Goal: Task Accomplishment & Management: Manage account settings

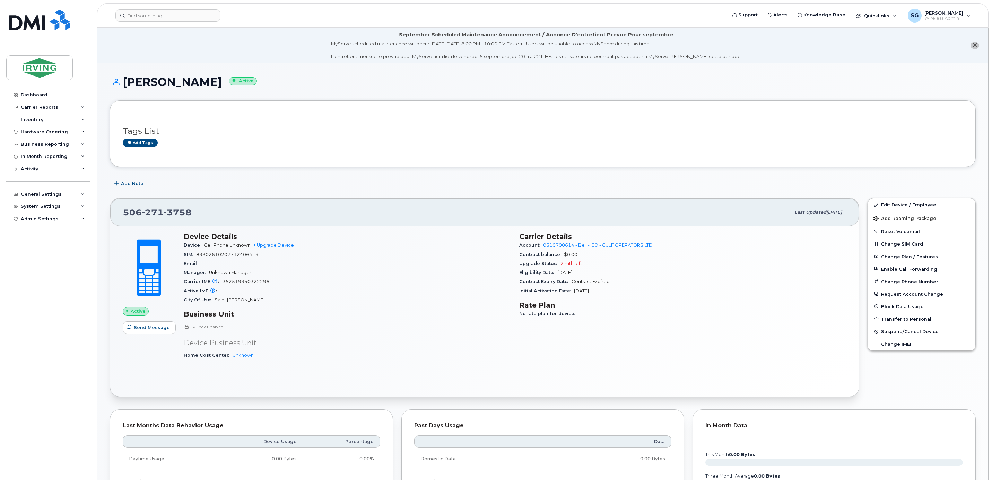
scroll to position [156, 0]
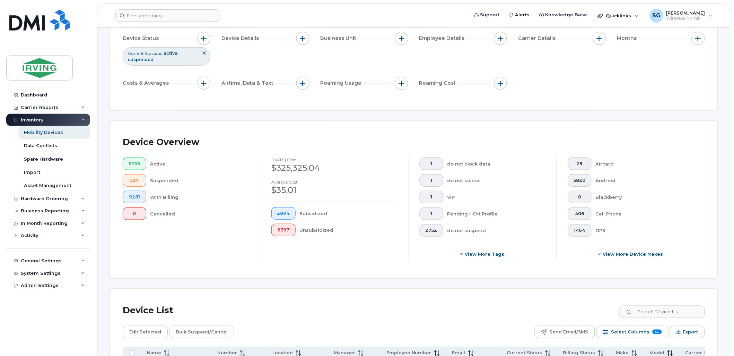
scroll to position [154, 0]
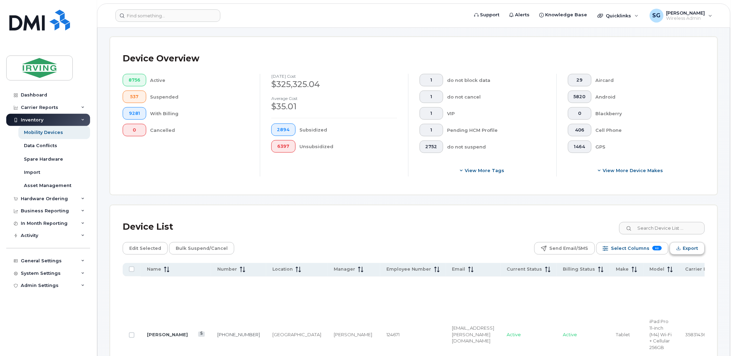
click at [689, 249] on span "Export" at bounding box center [690, 248] width 15 height 10
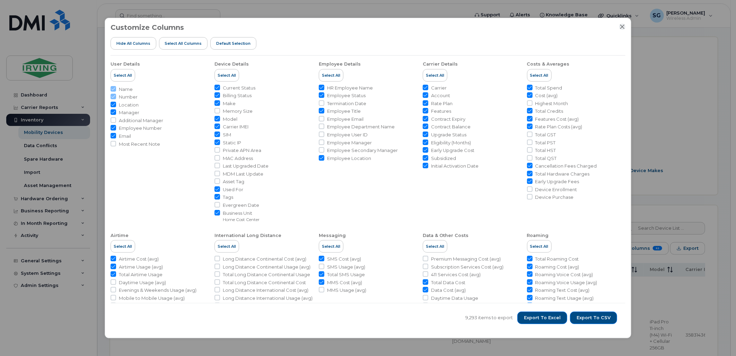
click at [622, 27] on icon "Close" at bounding box center [622, 27] width 5 height 5
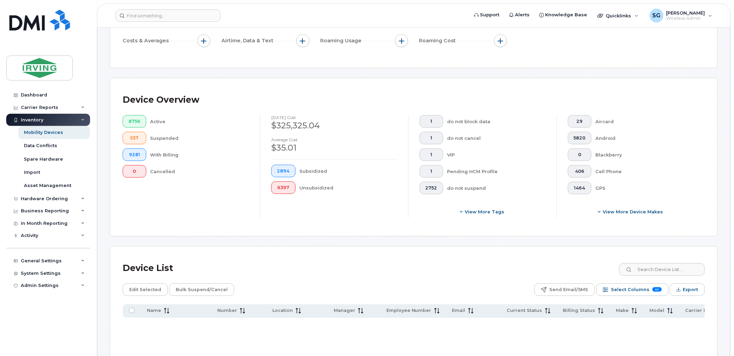
scroll to position [0, 0]
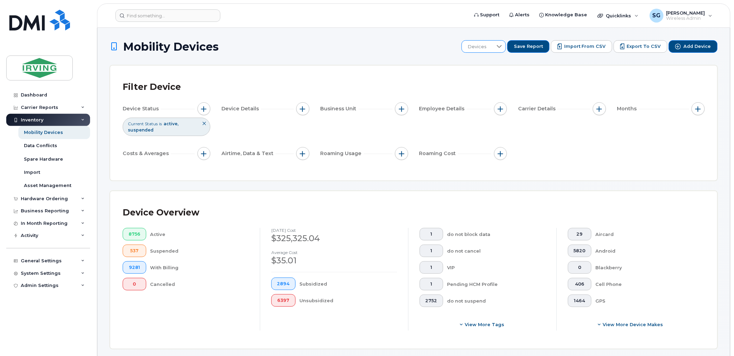
click at [502, 46] on icon at bounding box center [500, 47] width 6 height 6
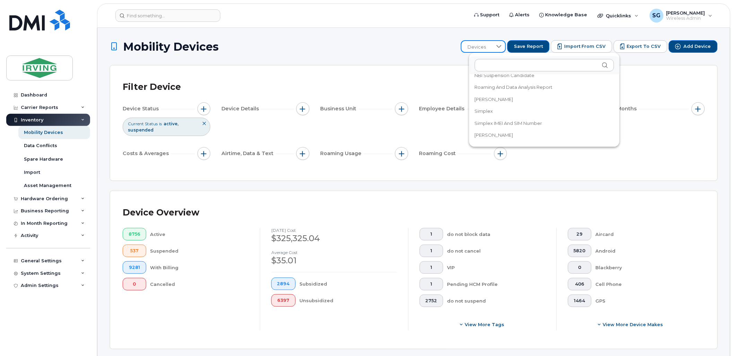
scroll to position [116, 0]
click at [515, 121] on span "Simplex IMEI and SIM Number" at bounding box center [509, 123] width 68 height 7
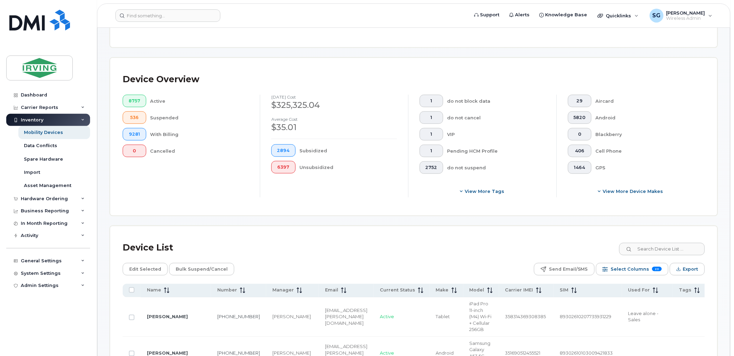
scroll to position [192, 0]
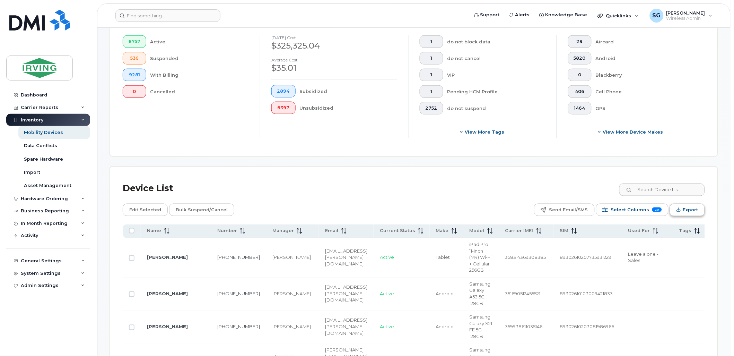
click at [682, 209] on button "Export" at bounding box center [687, 209] width 35 height 12
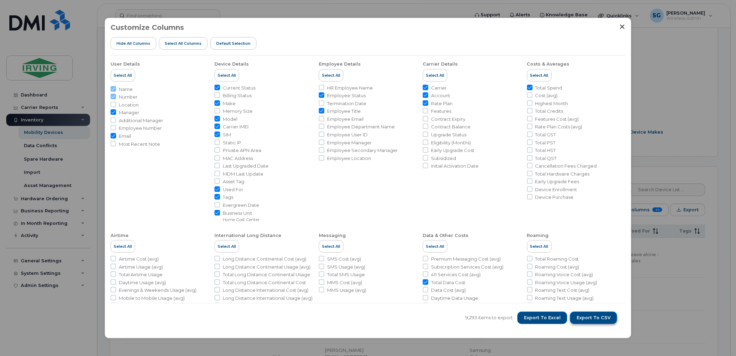
click at [592, 314] on span "Export to CSV" at bounding box center [594, 317] width 34 height 6
click at [548, 317] on span "Export to Excel" at bounding box center [542, 317] width 37 height 6
drag, startPoint x: 506, startPoint y: 25, endPoint x: 513, endPoint y: 29, distance: 7.4
click at [506, 25] on div "Customize Columns Hide All Columns Select all Columns Default Selection" at bounding box center [368, 40] width 515 height 32
click at [620, 26] on icon "Close" at bounding box center [623, 27] width 6 height 6
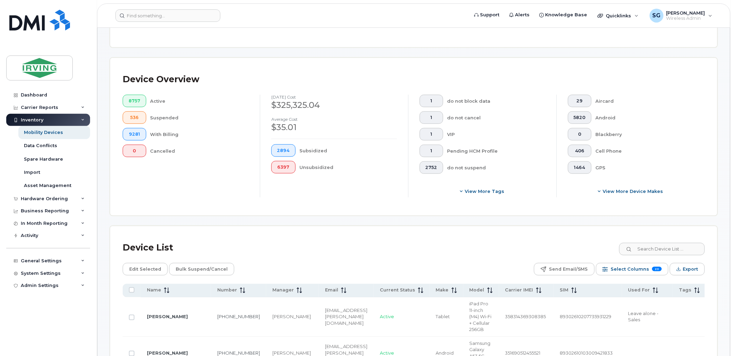
scroll to position [0, 0]
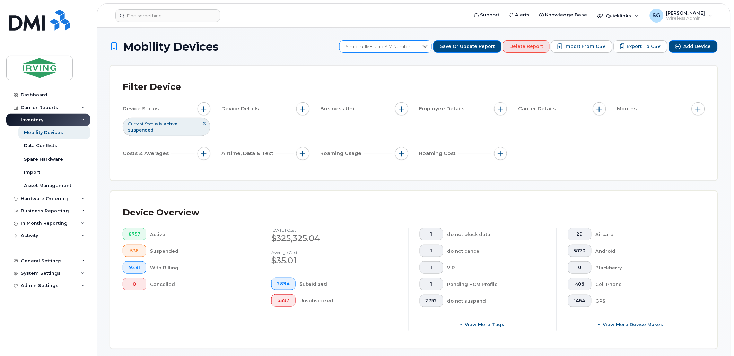
click at [428, 46] on icon at bounding box center [425, 46] width 5 height 3
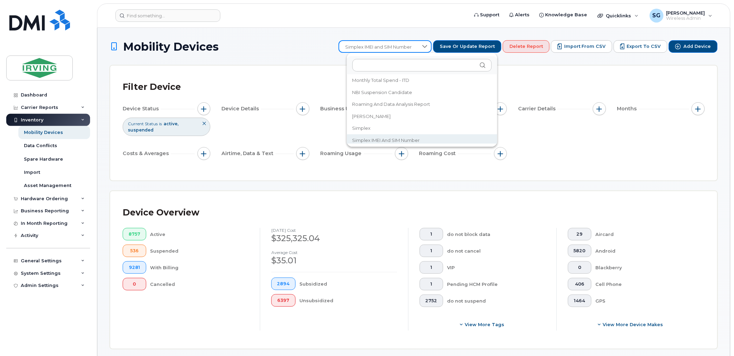
scroll to position [101, 0]
click at [379, 111] on span "[PERSON_NAME]" at bounding box center [371, 113] width 38 height 7
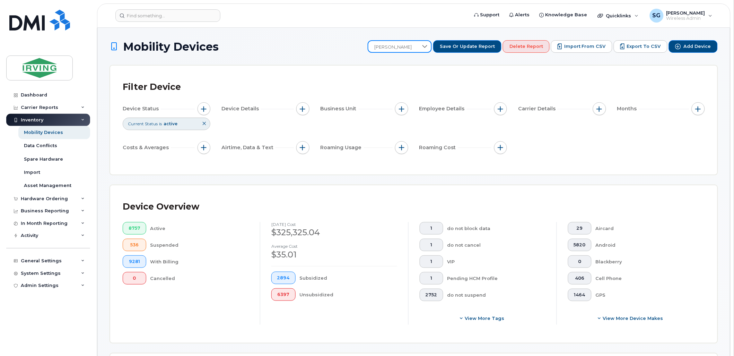
click at [187, 126] on div "Current Status is active" at bounding box center [167, 123] width 88 height 12
click at [203, 108] on span "button" at bounding box center [204, 109] width 6 height 6
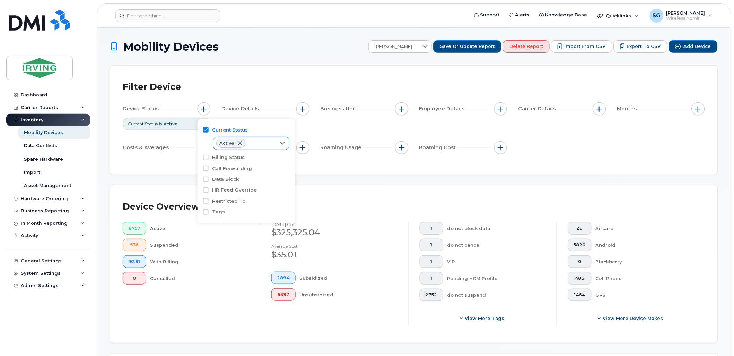
click at [281, 142] on icon at bounding box center [283, 143] width 6 height 6
click at [220, 170] on input "Suspended" at bounding box center [222, 171] width 6 height 6
checkbox input "true"
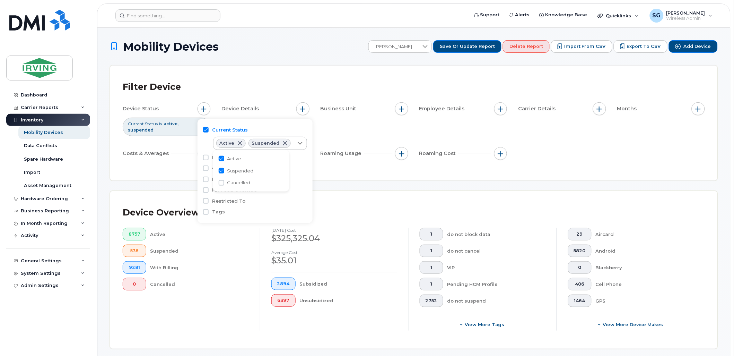
click at [338, 191] on div "Device Overview 8757 Active 536 Suspended 9281 With Billing 0 Cancelled August …" at bounding box center [413, 269] width 607 height 157
click at [304, 110] on span "button" at bounding box center [303, 109] width 6 height 6
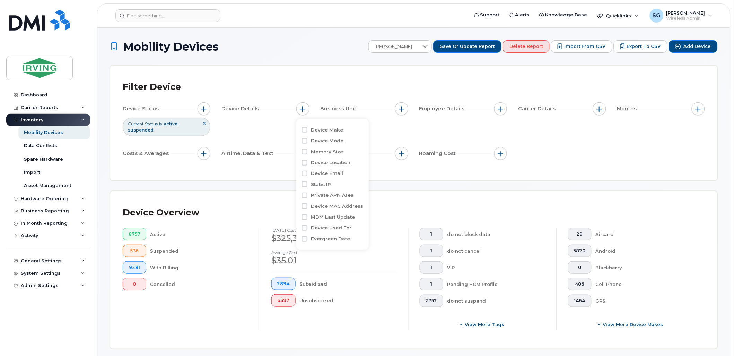
click at [306, 133] on div "Device Make" at bounding box center [332, 129] width 61 height 11
click at [305, 130] on input "Device Make" at bounding box center [305, 130] width 6 height 6
checkbox input "true"
click at [306, 173] on input "Device Model" at bounding box center [305, 172] width 6 height 6
checkbox input "true"
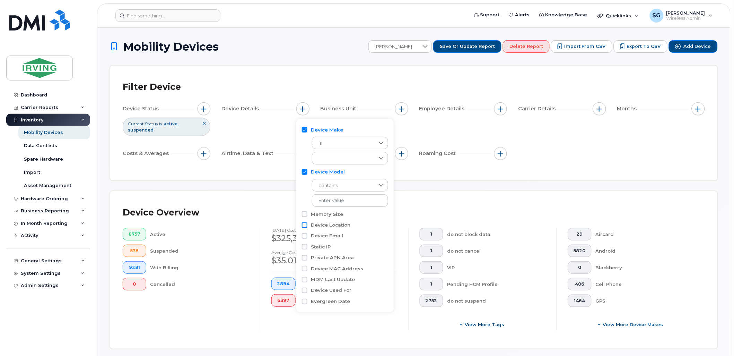
click at [304, 224] on input "Device Location" at bounding box center [305, 225] width 6 height 6
checkbox input "true"
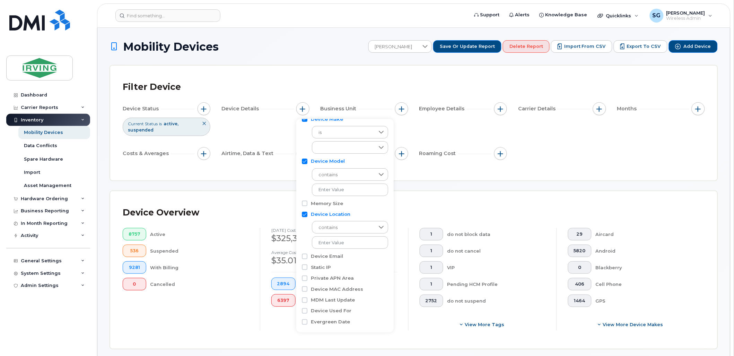
click at [308, 310] on div "Device Used For" at bounding box center [345, 310] width 86 height 7
click at [307, 310] on input "Device Used For" at bounding box center [305, 311] width 6 height 6
checkbox input "true"
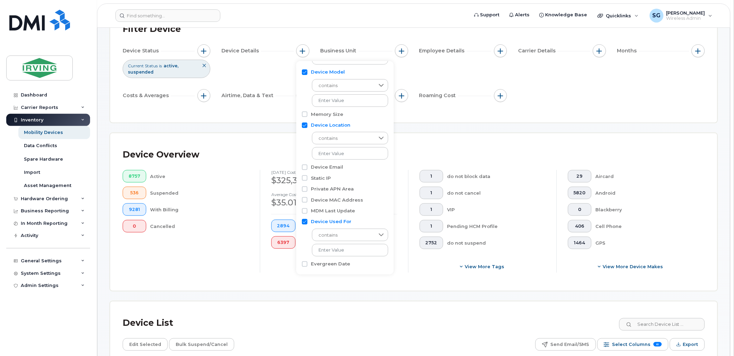
scroll to position [0, 0]
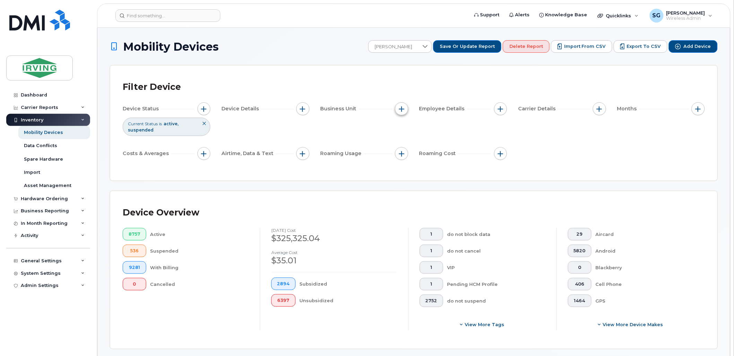
click at [402, 106] on span "button" at bounding box center [402, 109] width 6 height 6
click at [404, 130] on input "Manager" at bounding box center [404, 130] width 6 height 6
checkbox input "true"
click at [401, 173] on input "Home Cost Center" at bounding box center [404, 172] width 6 height 6
checkbox input "true"
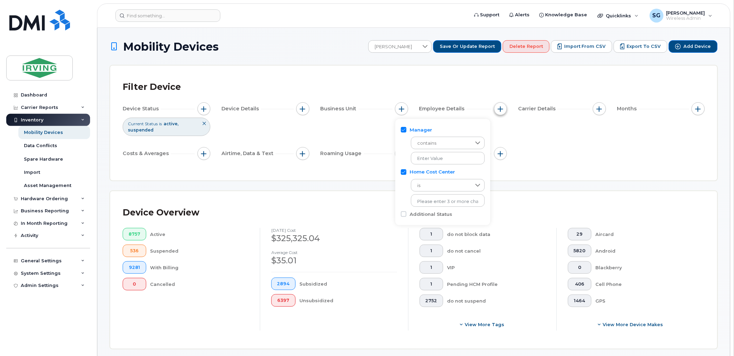
click at [502, 108] on span "button" at bounding box center [501, 109] width 6 height 6
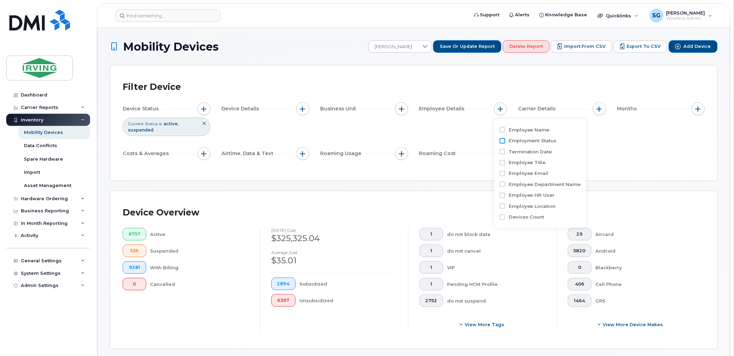
click at [504, 139] on input "Employment Status" at bounding box center [503, 141] width 6 height 6
checkbox input "true"
click at [600, 107] on span "button" at bounding box center [600, 109] width 6 height 6
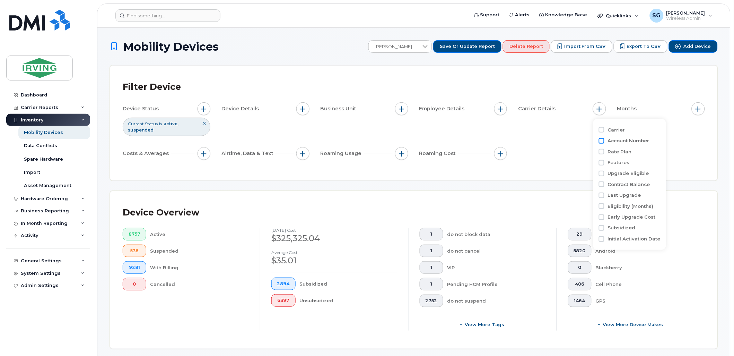
click at [602, 139] on input "Account Number" at bounding box center [602, 141] width 6 height 6
checkbox input "true"
click at [601, 183] on input "Rate Plan" at bounding box center [602, 183] width 6 height 6
checkbox input "true"
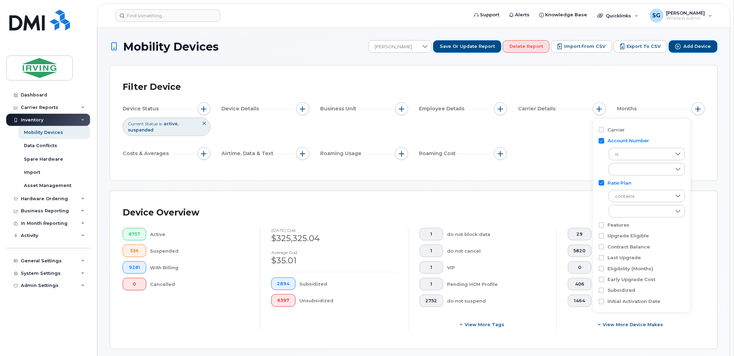
scroll to position [38, 0]
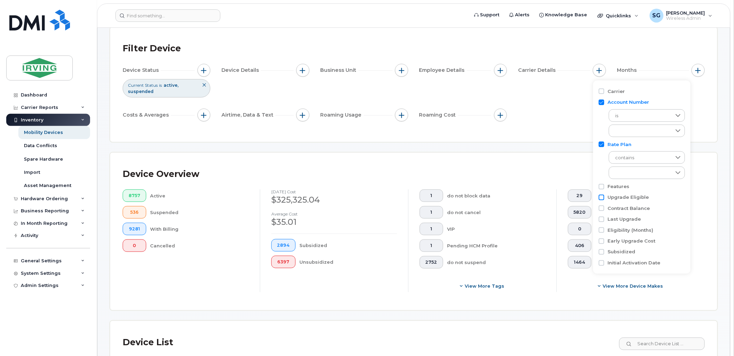
click at [601, 198] on input "Upgrade Eligible" at bounding box center [602, 197] width 6 height 6
checkbox input "true"
click at [602, 239] on input "Contract Balance" at bounding box center [602, 239] width 6 height 6
checkbox input "true"
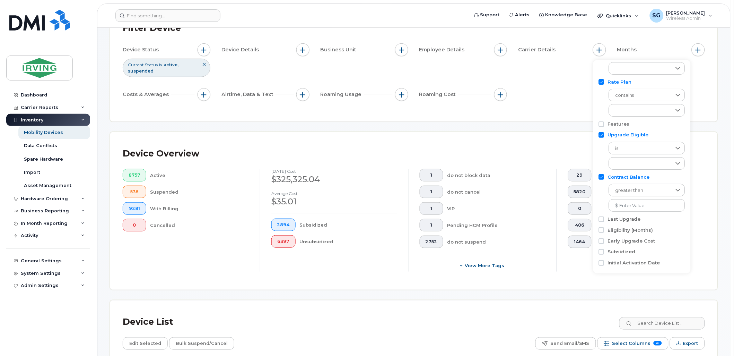
scroll to position [77, 0]
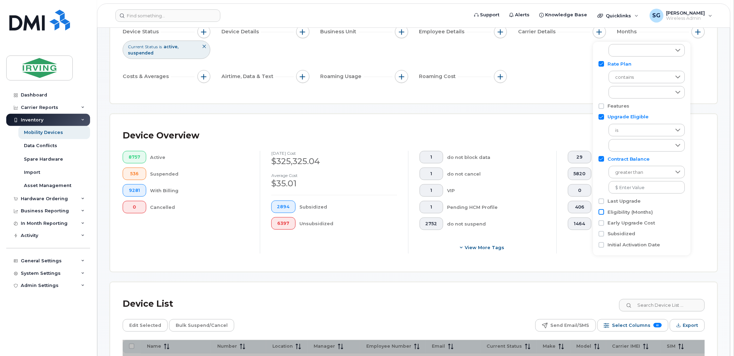
click at [603, 213] on input "Eligibility (Months)" at bounding box center [602, 212] width 6 height 6
checkbox input "true"
click at [605, 252] on div "Early Upgrade Cost" at bounding box center [642, 254] width 86 height 7
click at [603, 252] on input "Early Upgrade Cost" at bounding box center [602, 254] width 6 height 6
checkbox input "true"
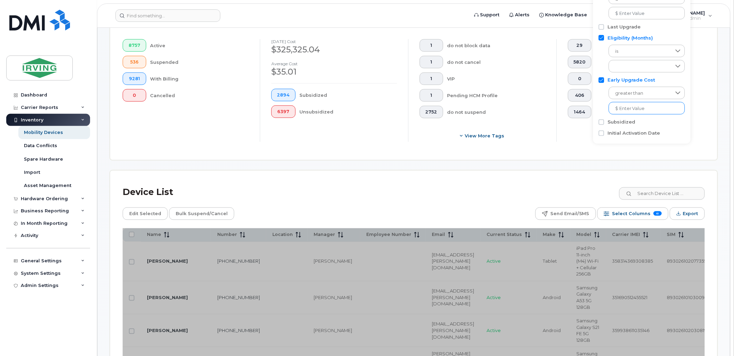
scroll to position [192, 0]
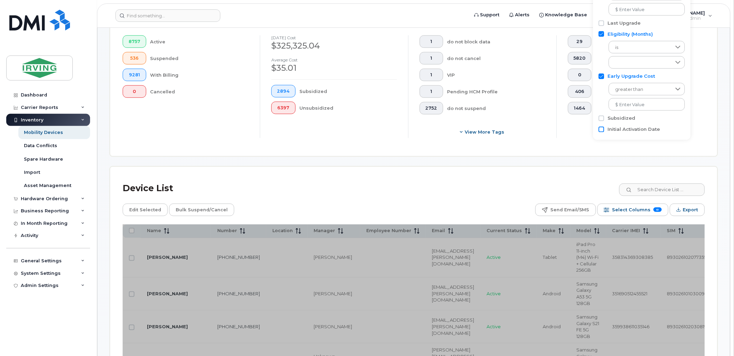
click at [601, 130] on input "Initial Activation Date" at bounding box center [602, 130] width 6 height 6
checkbox input "true"
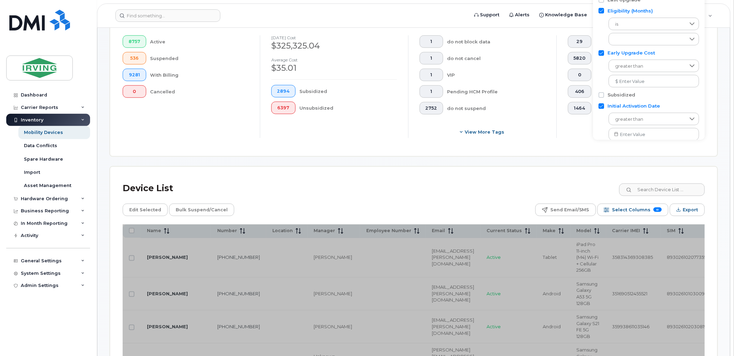
scroll to position [136, 0]
click at [706, 151] on div "Device Overview 8757 Active 536 Suspended 9281 With Billing 0 Cancelled August …" at bounding box center [413, 77] width 607 height 157
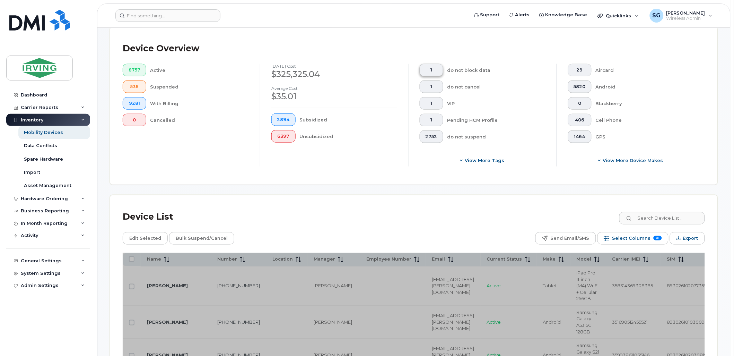
scroll to position [77, 0]
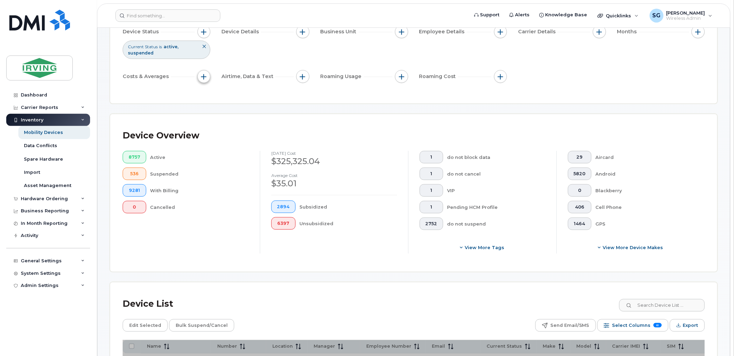
click at [202, 77] on span "button" at bounding box center [204, 77] width 6 height 6
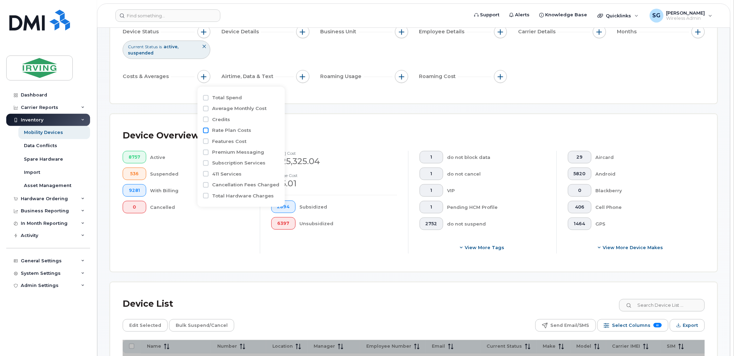
click at [207, 131] on input "Rate Plan Costs" at bounding box center [206, 131] width 6 height 6
click at [206, 130] on input "Rate Plan Costs" at bounding box center [206, 131] width 6 height 6
checkbox input "false"
click at [205, 97] on input "Total Spend" at bounding box center [206, 98] width 6 height 6
checkbox input "true"
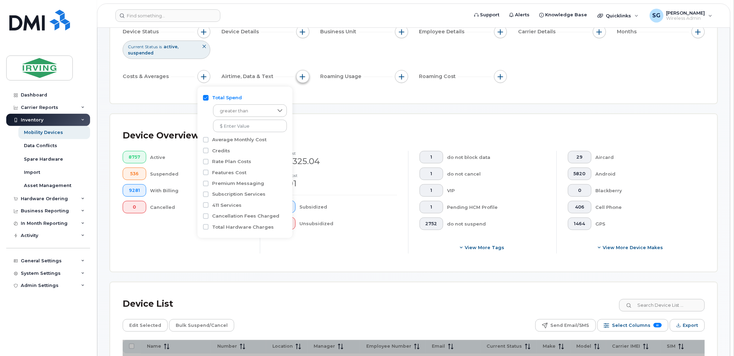
click at [300, 75] on span "button" at bounding box center [303, 77] width 6 height 6
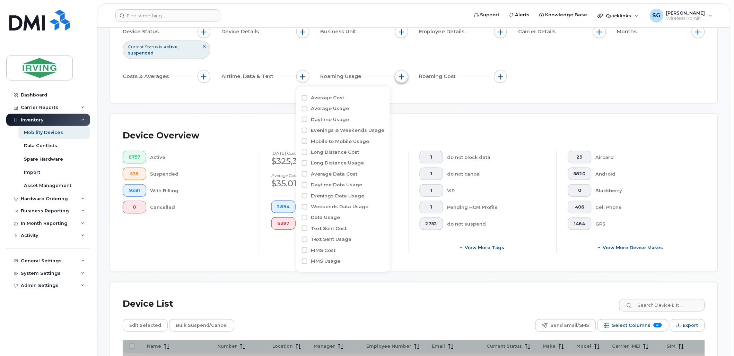
click at [402, 76] on span "button" at bounding box center [402, 77] width 6 height 6
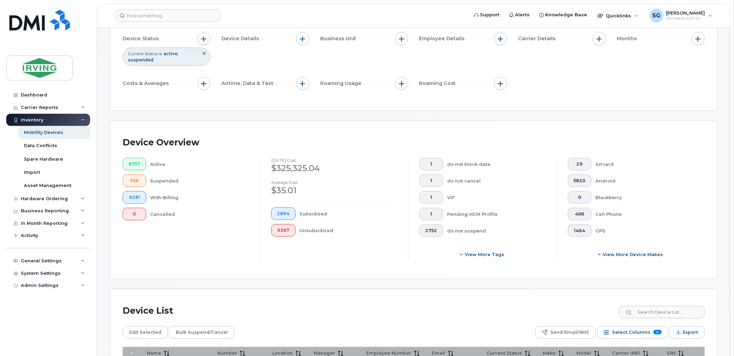
scroll to position [0, 0]
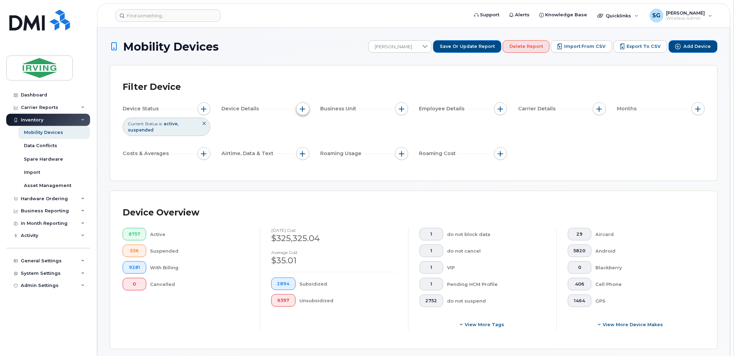
click at [303, 109] on span "button" at bounding box center [303, 109] width 6 height 6
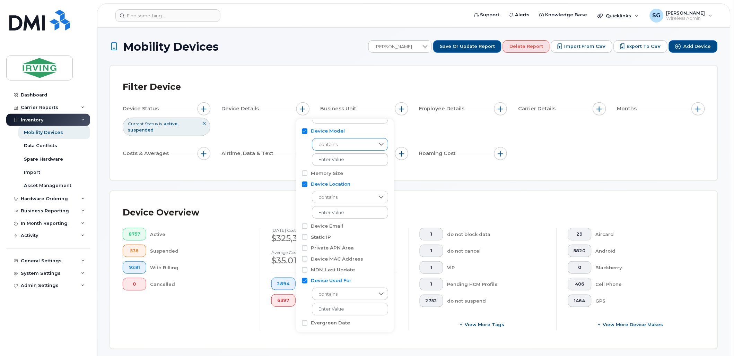
scroll to position [42, 0]
click at [206, 108] on span "button" at bounding box center [204, 109] width 6 height 6
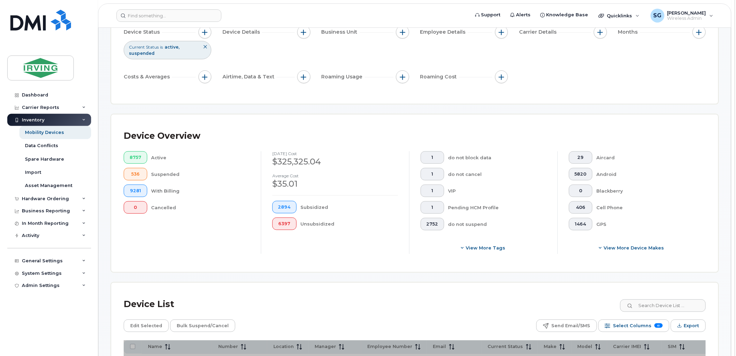
scroll to position [154, 0]
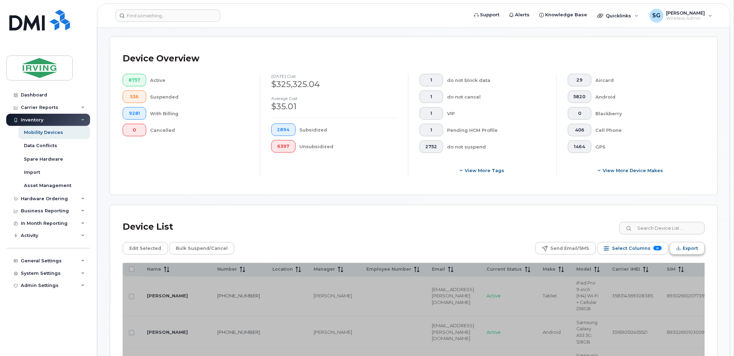
click at [688, 245] on span "Export" at bounding box center [690, 248] width 15 height 10
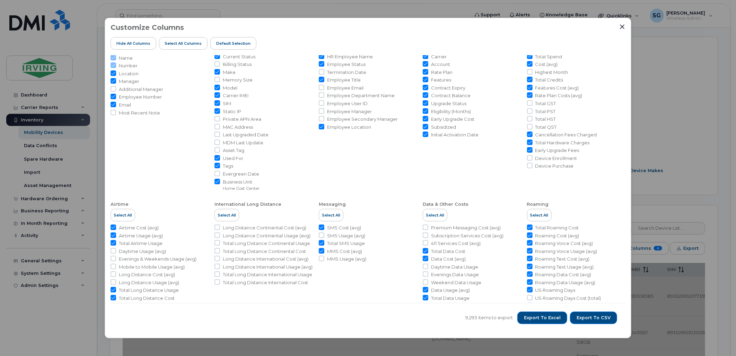
scroll to position [70, 0]
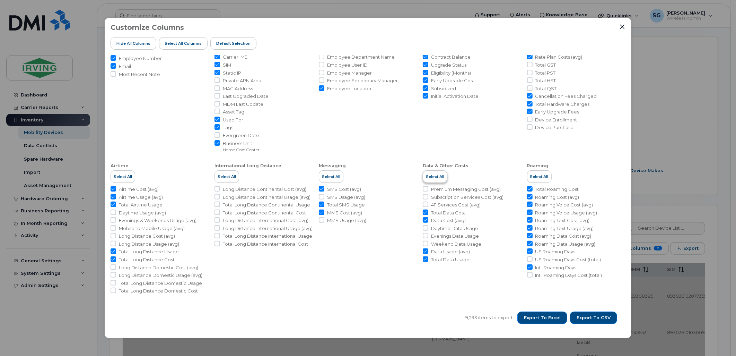
click at [429, 176] on span "Select All" at bounding box center [435, 177] width 18 height 6
checkbox input "true"
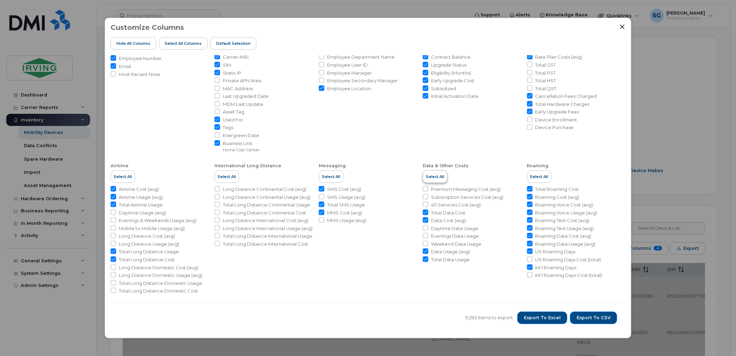
checkbox input "true"
click at [426, 189] on input "Premium Messaging Cost (avg)" at bounding box center [426, 189] width 6 height 6
checkbox input "false"
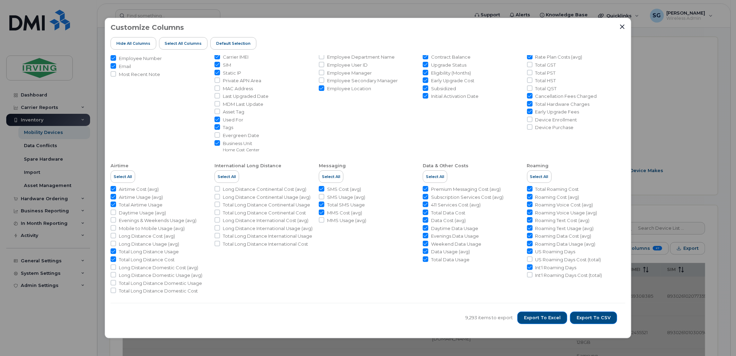
click at [425, 198] on input "Subscription Services Cost (avg)" at bounding box center [426, 197] width 6 height 6
checkbox input "false"
click at [425, 204] on input "411 Services Cost (avg)" at bounding box center [426, 204] width 6 height 6
checkbox input "false"
click at [425, 215] on li "Total Data Cost" at bounding box center [472, 212] width 98 height 7
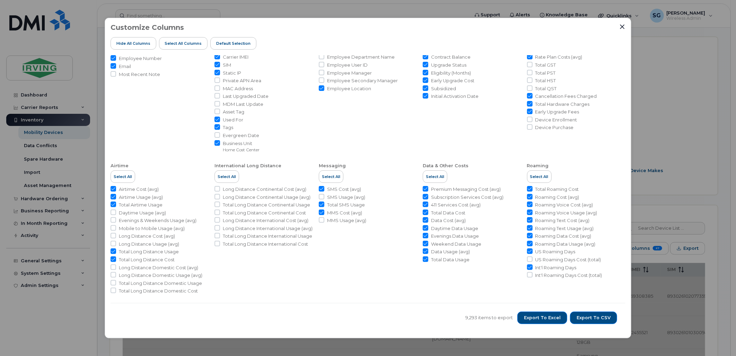
click at [425, 223] on input "Data Cost (avg)" at bounding box center [426, 220] width 6 height 6
checkbox input "false"
click at [425, 234] on input "Evenings Data Usage" at bounding box center [426, 236] width 6 height 6
checkbox input "false"
click at [425, 241] on input "Weekend Data Usage" at bounding box center [426, 244] width 6 height 6
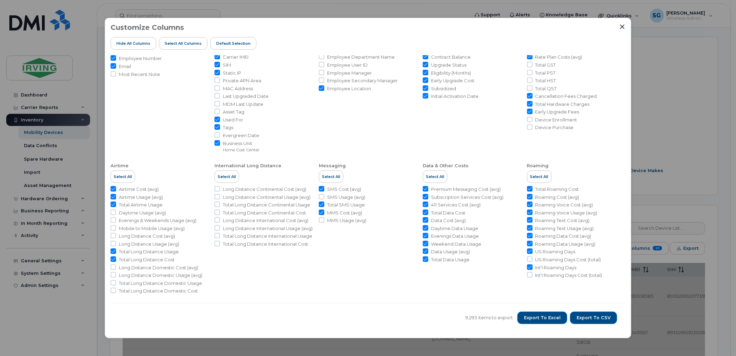
checkbox input "false"
click at [426, 251] on input "Data Usage (avg)" at bounding box center [426, 251] width 6 height 6
checkbox input "false"
click at [426, 258] on input "Total Data Usage" at bounding box center [426, 259] width 6 height 6
checkbox input "false"
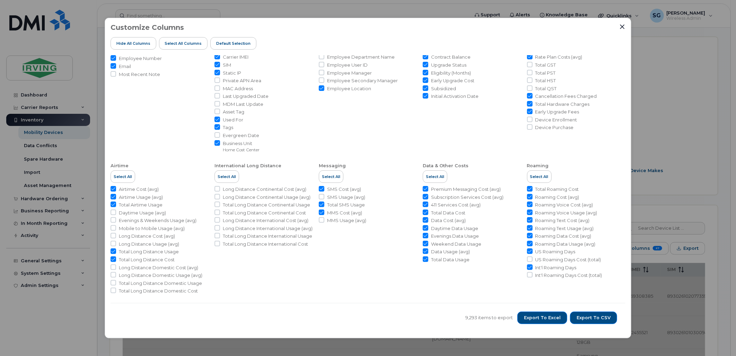
click at [320, 188] on input "SMS Cost (avg)" at bounding box center [322, 189] width 6 height 6
checkbox input "false"
click at [321, 206] on input "Total SMS Usage" at bounding box center [322, 204] width 6 height 6
checkbox input "false"
click at [324, 217] on li "MMS Usage (avg)" at bounding box center [368, 220] width 98 height 7
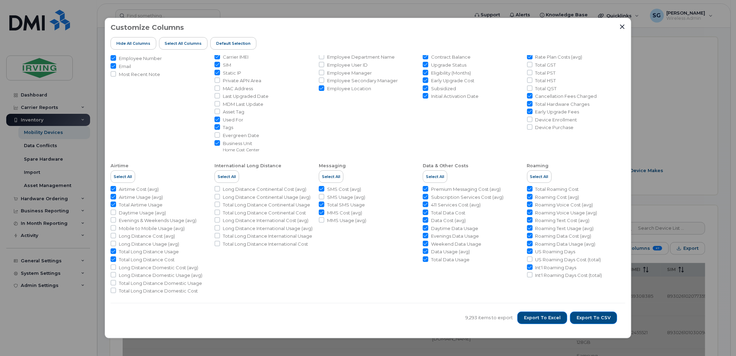
click at [322, 213] on input "MMS Cost (avg)" at bounding box center [322, 212] width 6 height 6
checkbox input "false"
click at [427, 213] on input "Total Data Cost" at bounding box center [426, 212] width 6 height 6
checkbox input "false"
click at [425, 225] on input "Daytime Data Usage" at bounding box center [426, 228] width 6 height 6
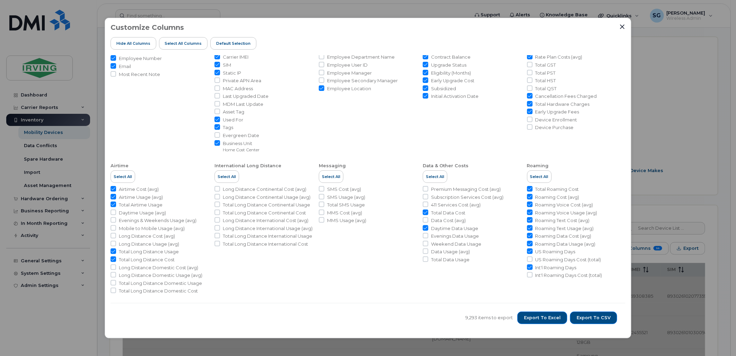
checkbox input "false"
click at [112, 188] on input "Airtime Cost (avg)" at bounding box center [114, 189] width 6 height 6
checkbox input "false"
click at [114, 194] on input "Airtime Usage (avg)" at bounding box center [114, 197] width 6 height 6
checkbox input "false"
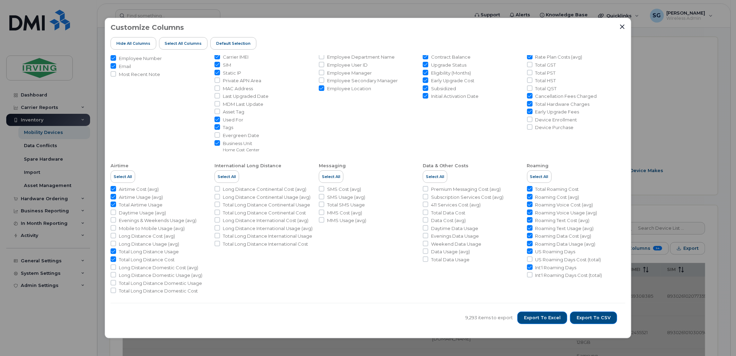
click at [113, 206] on input "Total Airtime Usage" at bounding box center [114, 204] width 6 height 6
checkbox input "false"
click at [115, 251] on input "Total Long Distance Usage" at bounding box center [114, 251] width 6 height 6
checkbox input "false"
click at [114, 260] on input "Total Long Distance Cost" at bounding box center [114, 259] width 6 height 6
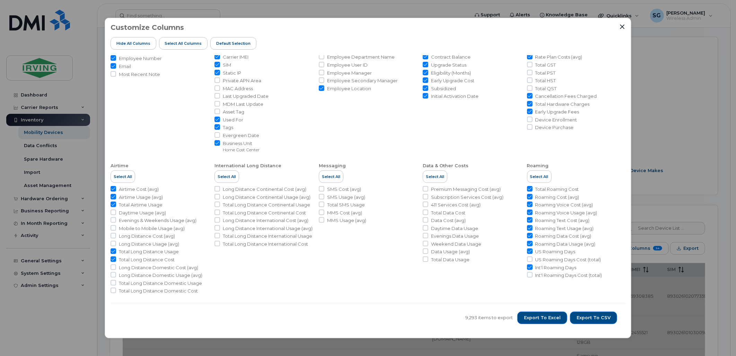
checkbox input "false"
click at [529, 191] on input "Total Roaming Cost" at bounding box center [530, 189] width 6 height 6
checkbox input "false"
click at [528, 197] on input "Roaming Cost (avg)" at bounding box center [530, 197] width 6 height 6
checkbox input "false"
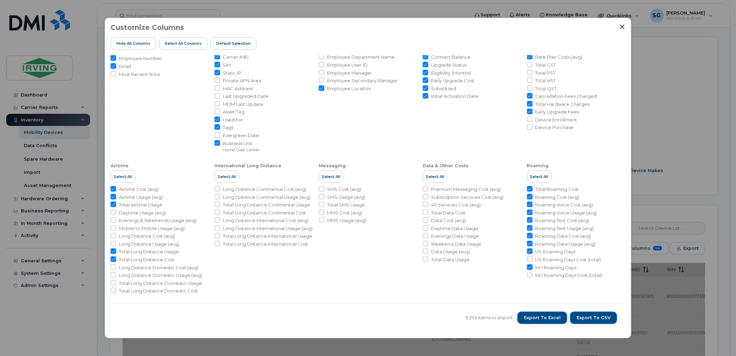
click at [528, 205] on input "Roaming Voice Cost (avg)" at bounding box center [530, 204] width 6 height 6
checkbox input "false"
click at [529, 213] on input "Roaming Voice Usage (avg)" at bounding box center [530, 212] width 6 height 6
checkbox input "false"
click at [529, 220] on input "Roaming Text Cost (avg)" at bounding box center [530, 220] width 6 height 6
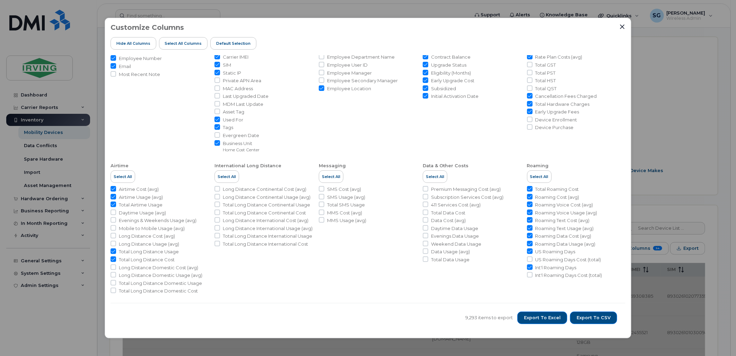
checkbox input "false"
click at [529, 229] on input "Roaming Text Usage (avg)" at bounding box center [530, 228] width 6 height 6
checkbox input "false"
click at [529, 237] on input "Roaming Data Cost (avg)" at bounding box center [530, 236] width 6 height 6
checkbox input "false"
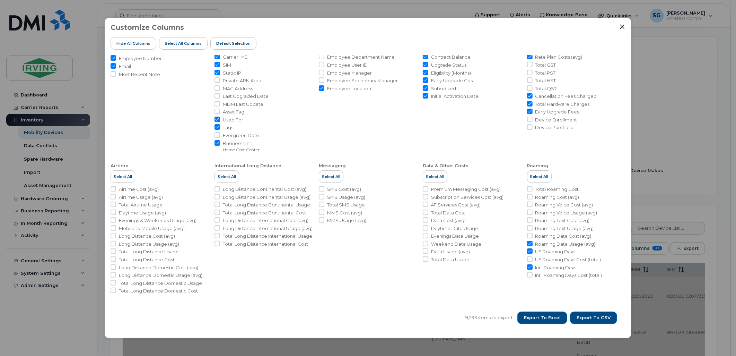
click at [527, 244] on input "Roaming Data Usage (avg)" at bounding box center [530, 244] width 6 height 6
checkbox input "false"
click at [528, 250] on input "US Roaming Days" at bounding box center [530, 251] width 6 height 6
checkbox input "false"
click at [528, 265] on input "Int'l Roaming Days" at bounding box center [530, 267] width 6 height 6
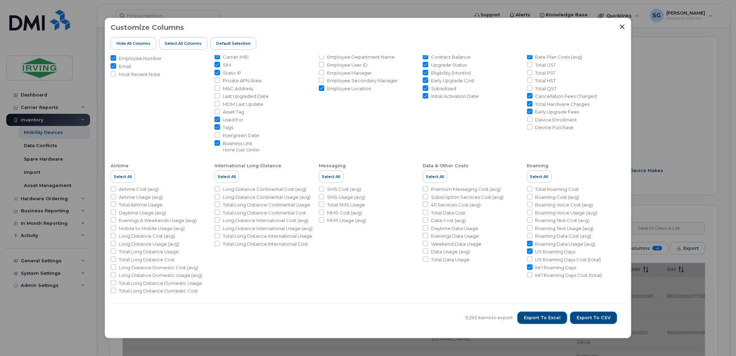
checkbox input "false"
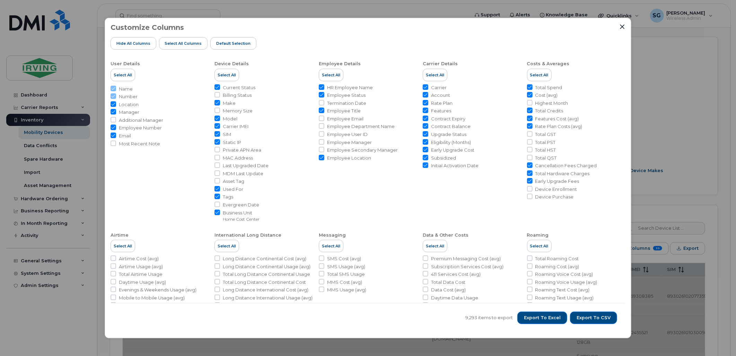
scroll to position [0, 0]
click at [424, 111] on input "Features" at bounding box center [426, 111] width 6 height 6
checkbox input "false"
click at [424, 87] on input "Carrier" at bounding box center [426, 88] width 6 height 6
checkbox input "false"
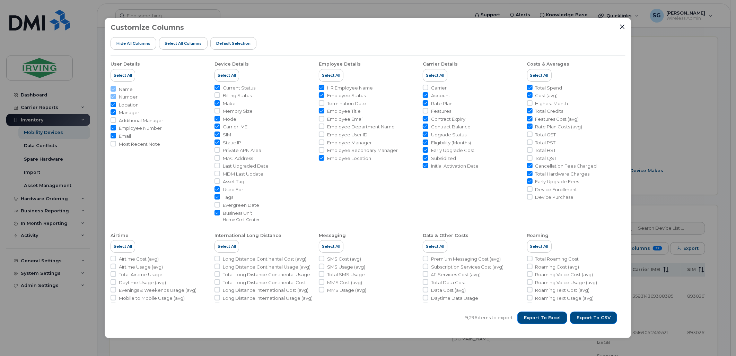
click at [527, 118] on input "Features Cost (avg)" at bounding box center [530, 119] width 6 height 6
checkbox input "false"
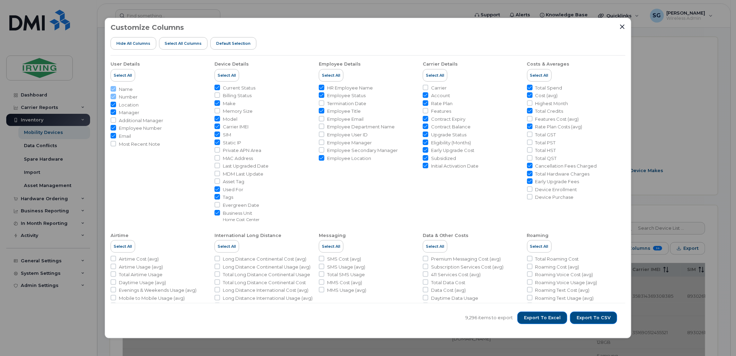
click at [528, 127] on input "Rate Plan Costs (avg)" at bounding box center [530, 126] width 6 height 6
checkbox input "false"
click at [529, 163] on input "Cancellation Fees Charged" at bounding box center [530, 166] width 6 height 6
checkbox input "false"
click at [529, 174] on input "Total Hardware Charges" at bounding box center [530, 174] width 6 height 6
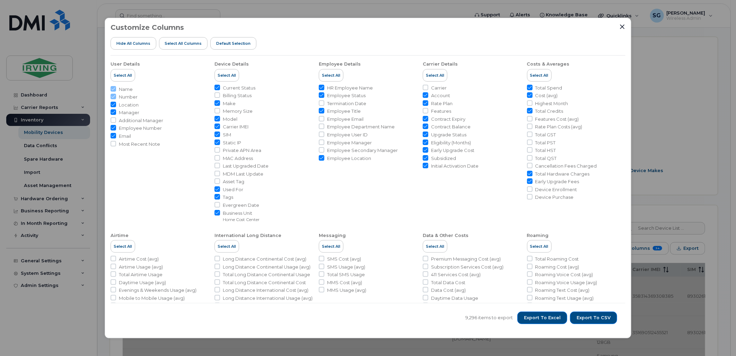
checkbox input "false"
click at [423, 158] on input "Subsidized" at bounding box center [426, 158] width 6 height 6
checkbox input "false"
click at [319, 143] on input "Employee Manager" at bounding box center [322, 142] width 6 height 6
checkbox input "true"
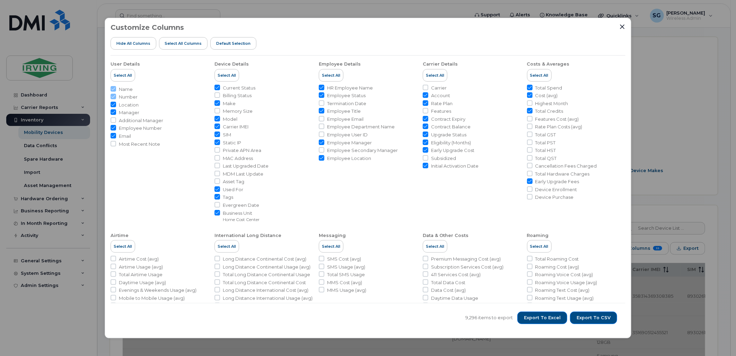
click at [527, 94] on input "Cost (avg)" at bounding box center [530, 95] width 6 height 6
checkbox input "false"
click at [529, 165] on input "Cancellation Fees Charged" at bounding box center [530, 166] width 6 height 6
checkbox input "true"
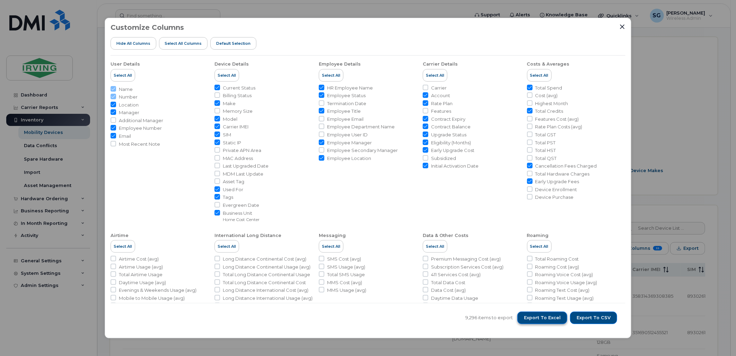
click at [545, 320] on span "Export to Excel" at bounding box center [542, 317] width 37 height 6
click at [542, 319] on span "Export to Excel" at bounding box center [542, 317] width 37 height 6
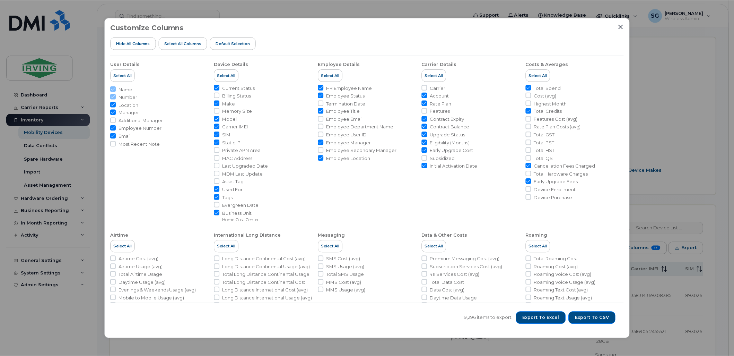
scroll to position [154, 0]
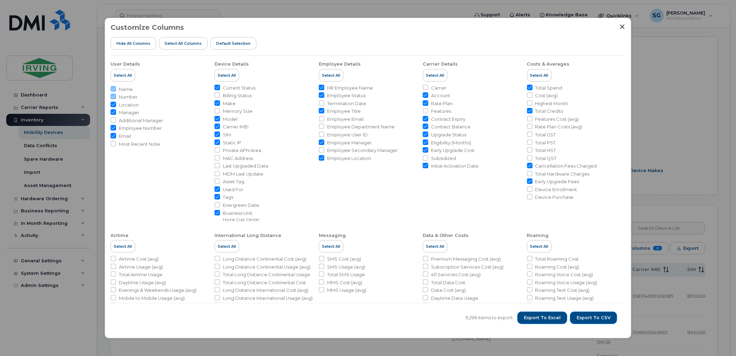
click at [425, 142] on input "Eligibility (Months)" at bounding box center [426, 142] width 6 height 6
checkbox input "false"
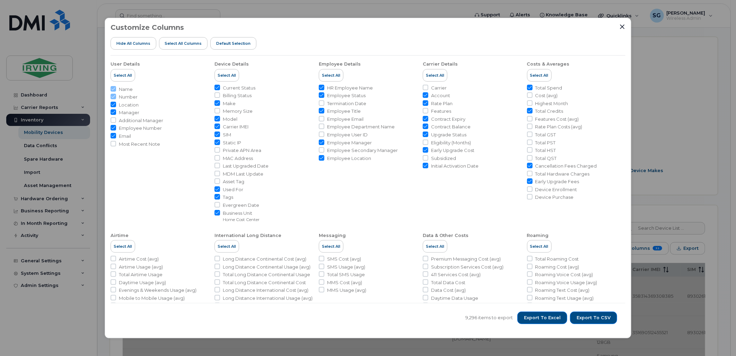
click at [425, 148] on input "Early Upgrade Cost" at bounding box center [426, 150] width 6 height 6
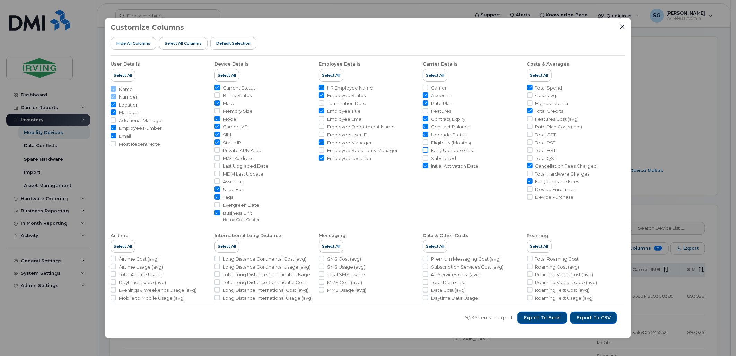
click at [424, 150] on input "Early Upgrade Cost" at bounding box center [426, 150] width 6 height 6
checkbox input "true"
click at [621, 28] on icon "Close" at bounding box center [623, 27] width 6 height 6
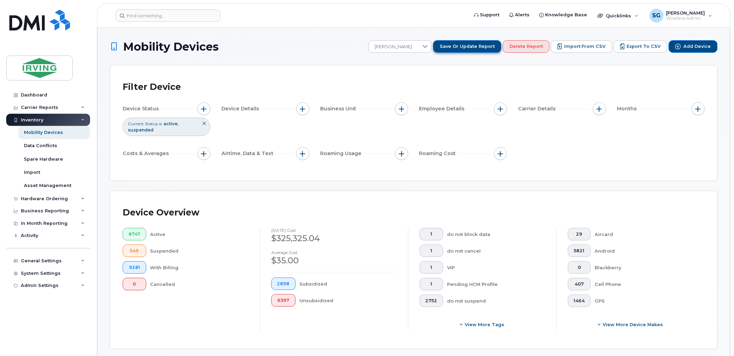
click at [467, 46] on span "Save or Update Report" at bounding box center [467, 46] width 55 height 6
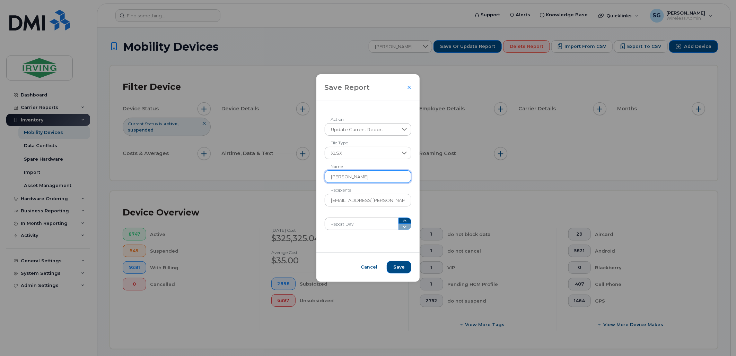
click at [386, 180] on input "[PERSON_NAME]" at bounding box center [368, 176] width 87 height 12
drag, startPoint x: 367, startPoint y: 178, endPoint x: 282, endPoint y: 176, distance: 85.3
click at [282, 176] on div "Save Report Update Current Report Action XLSX File Type Sheryl Galorport Name g…" at bounding box center [368, 178] width 736 height 356
type input "Bell Report for Churn Review"
click at [402, 129] on icon at bounding box center [404, 129] width 5 height 3
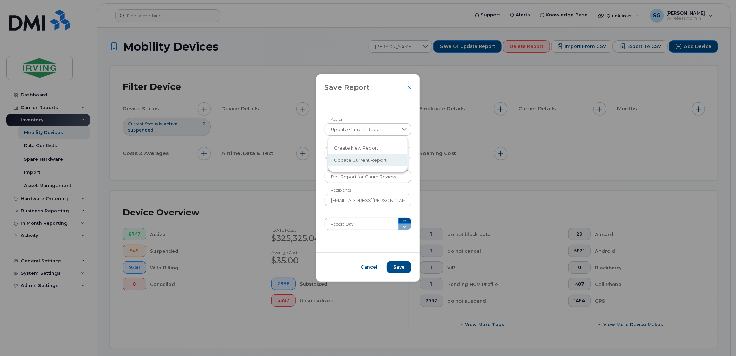
click at [370, 148] on span "Create New Report" at bounding box center [356, 148] width 44 height 7
click at [396, 268] on span "Save" at bounding box center [398, 267] width 11 height 6
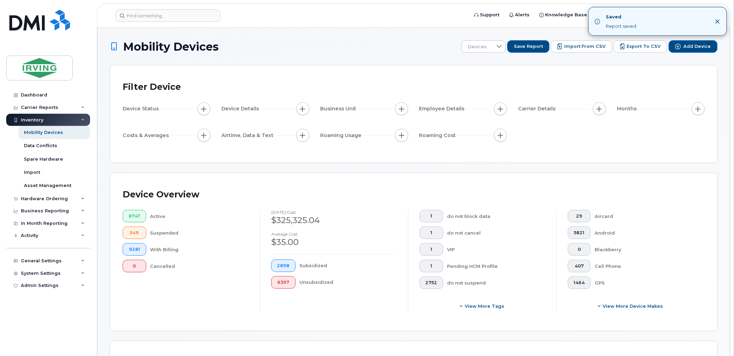
click at [721, 18] on div "Saved Report saved" at bounding box center [658, 21] width 138 height 28
click at [716, 22] on icon "Close" at bounding box center [718, 22] width 6 height 6
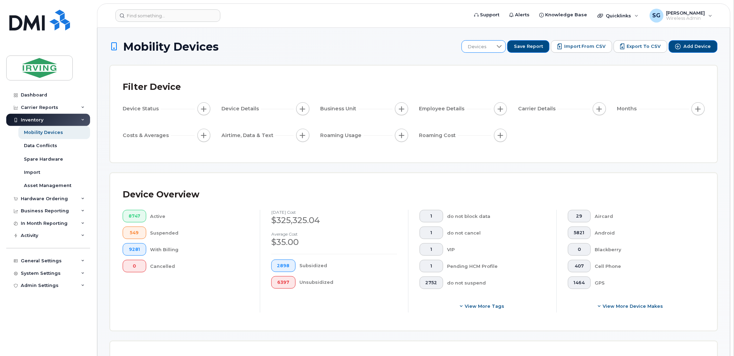
click at [502, 45] on icon at bounding box center [500, 47] width 6 height 6
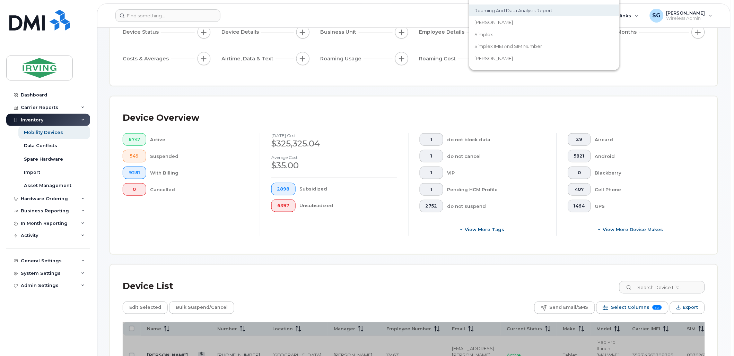
scroll to position [77, 0]
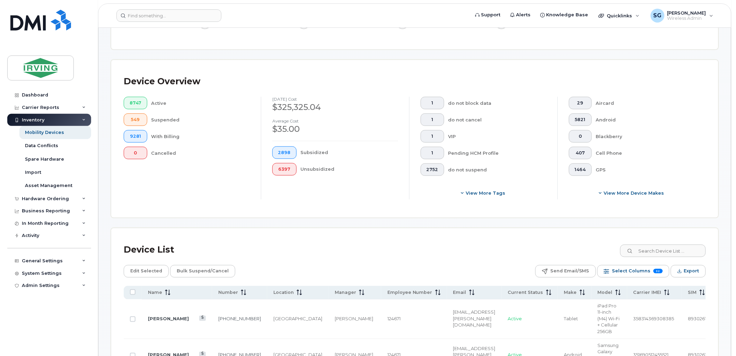
scroll to position [192, 0]
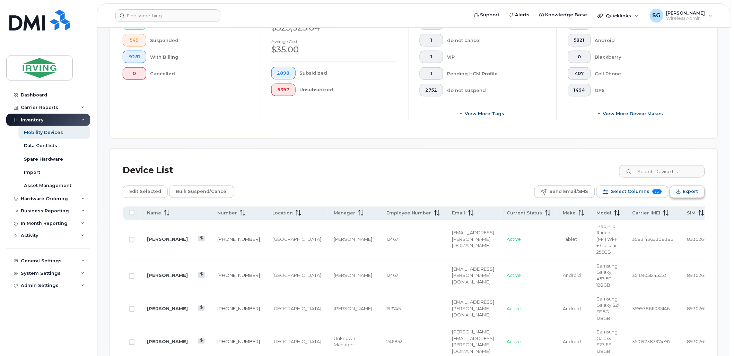
click at [696, 193] on span "Export" at bounding box center [690, 191] width 15 height 10
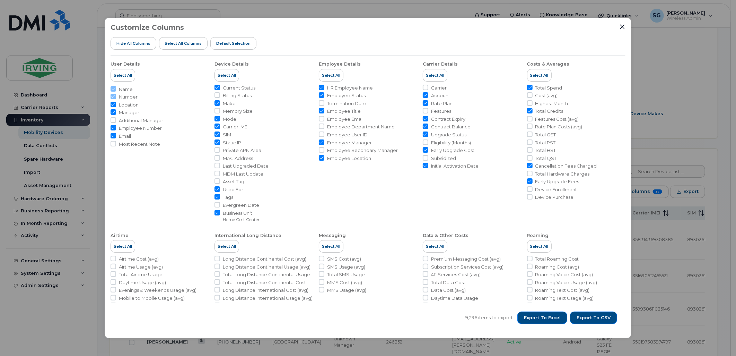
click at [113, 128] on input "Employee Number" at bounding box center [114, 128] width 6 height 6
checkbox input "false"
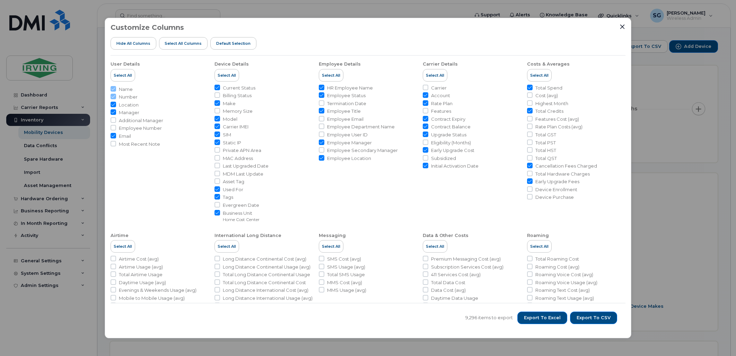
scroll to position [192, 0]
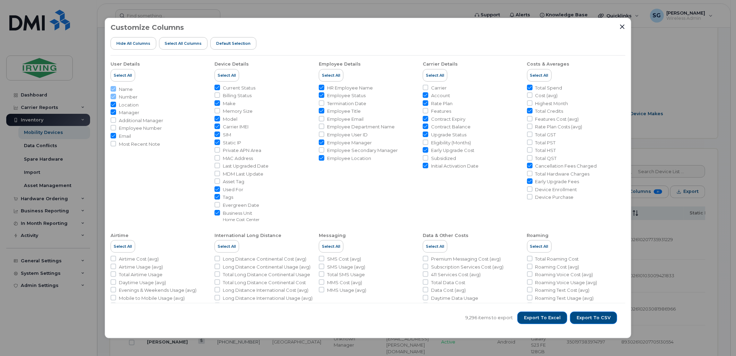
drag, startPoint x: 319, startPoint y: 141, endPoint x: 354, endPoint y: 202, distance: 70.3
click at [319, 141] on input "Employee Manager" at bounding box center [322, 142] width 6 height 6
checkbox input "false"
drag, startPoint x: 320, startPoint y: 159, endPoint x: 343, endPoint y: 184, distance: 34.6
click at [320, 159] on input "Employee Location" at bounding box center [322, 158] width 6 height 6
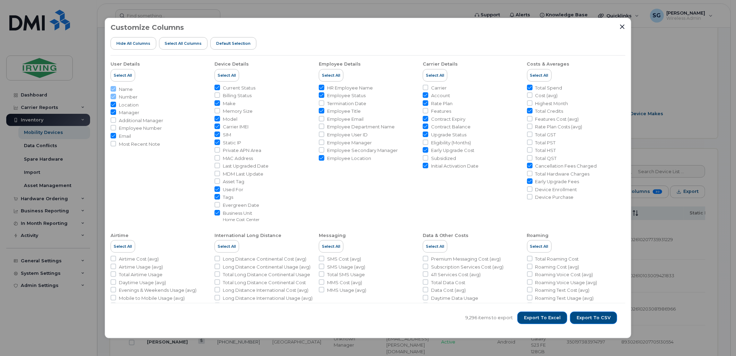
checkbox input "false"
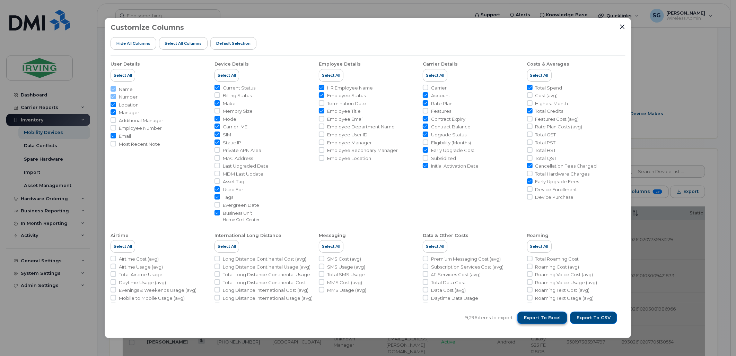
click at [552, 318] on span "Export to Excel" at bounding box center [542, 317] width 37 height 6
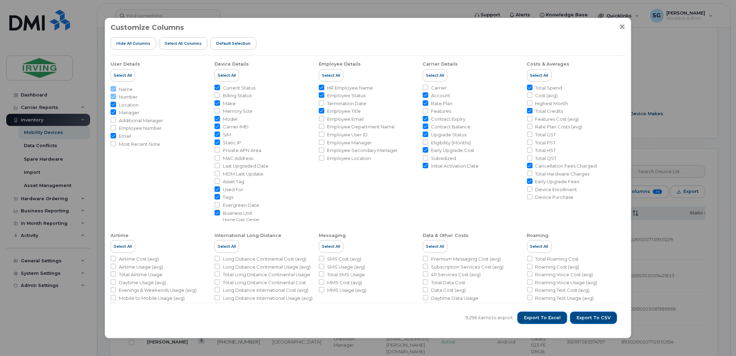
click at [621, 27] on icon "Close" at bounding box center [623, 27] width 6 height 6
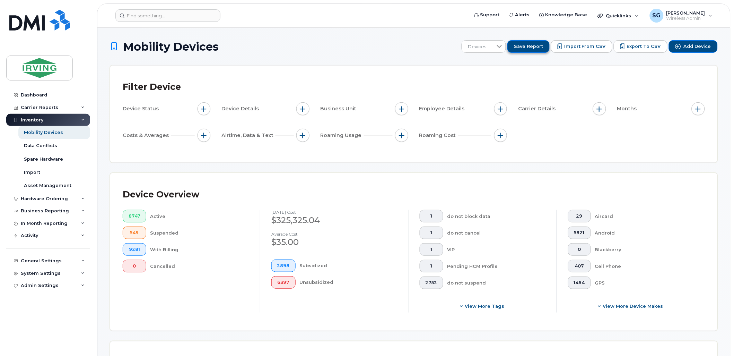
click at [531, 47] on span "Save Report" at bounding box center [528, 46] width 29 height 6
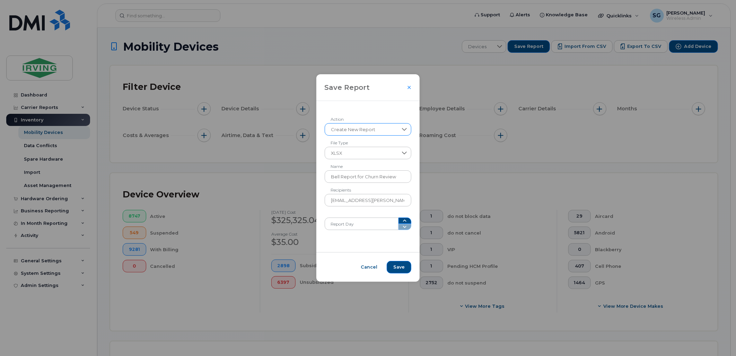
click at [402, 128] on icon at bounding box center [405, 130] width 6 height 6
click at [366, 161] on span "Update Current Report" at bounding box center [360, 160] width 53 height 7
click at [394, 268] on span "Save" at bounding box center [398, 267] width 11 height 6
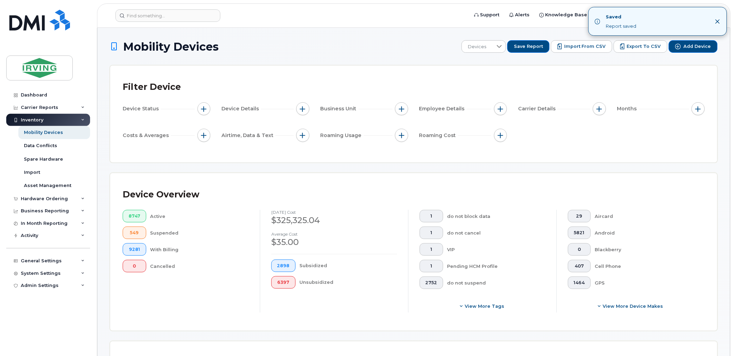
click at [722, 22] on div "Saved Report saved" at bounding box center [658, 21] width 138 height 28
click at [720, 22] on icon "Close" at bounding box center [718, 22] width 6 height 6
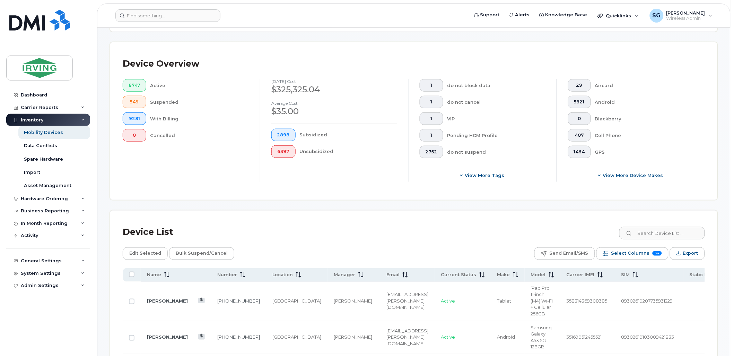
scroll to position [192, 0]
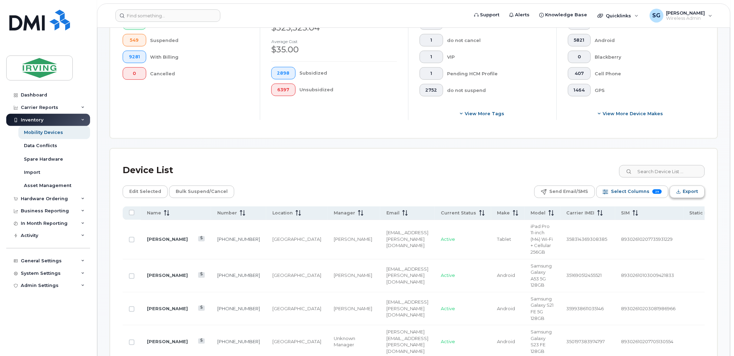
click at [694, 190] on span "Export" at bounding box center [690, 191] width 15 height 10
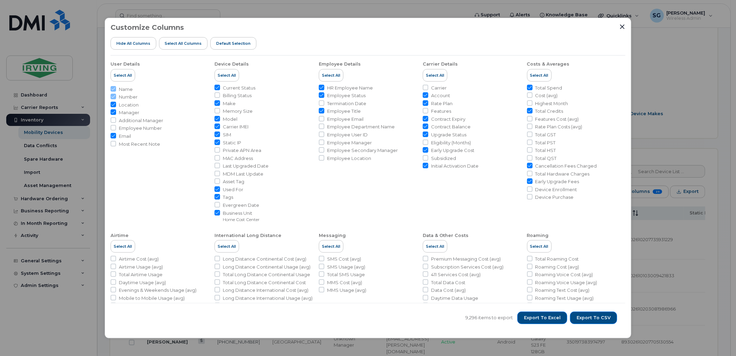
drag, startPoint x: 400, startPoint y: 202, endPoint x: 407, endPoint y: 201, distance: 6.9
click at [400, 202] on li "Employee Details Select All HR Employee Name Employee Status Termination Date E…" at bounding box center [368, 138] width 98 height 167
click at [423, 151] on input "Early Upgrade Cost" at bounding box center [426, 150] width 6 height 6
checkbox input "false"
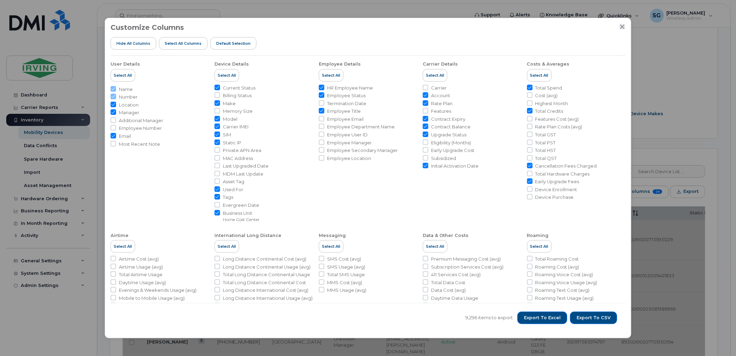
click at [623, 29] on icon "Close" at bounding box center [623, 27] width 6 height 6
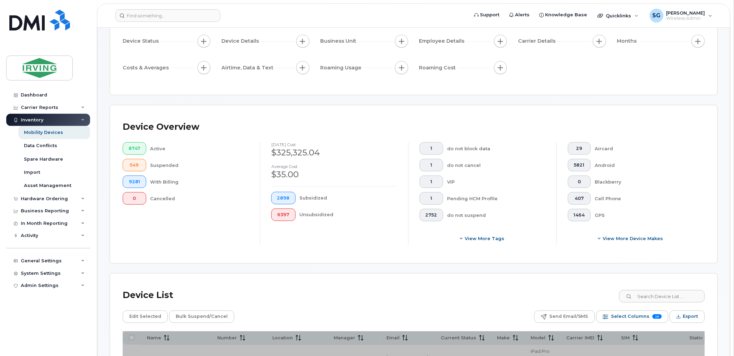
scroll to position [0, 0]
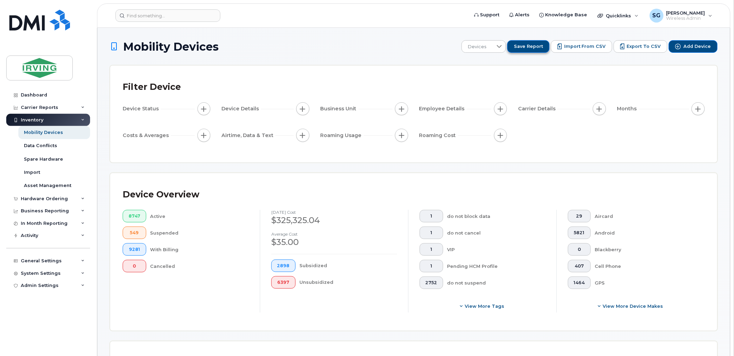
click at [544, 50] on button "Save Report" at bounding box center [528, 46] width 42 height 12
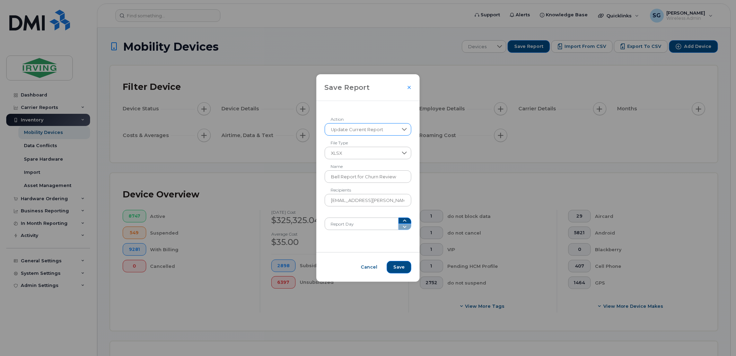
click at [403, 128] on icon at bounding box center [405, 130] width 6 height 6
click at [373, 158] on span "Update Current Report" at bounding box center [360, 160] width 53 height 7
click at [398, 267] on span "Save" at bounding box center [398, 267] width 11 height 6
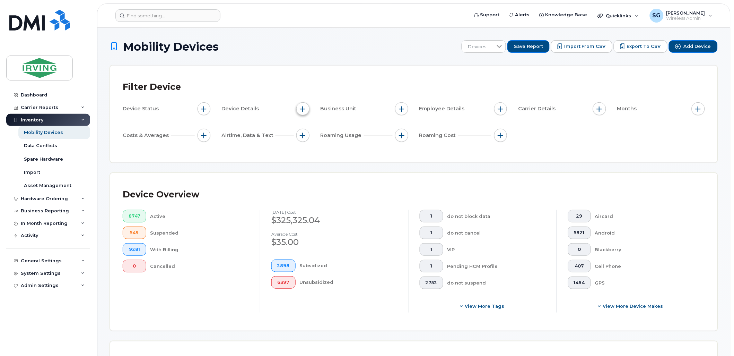
click at [303, 110] on span "button" at bounding box center [303, 109] width 6 height 6
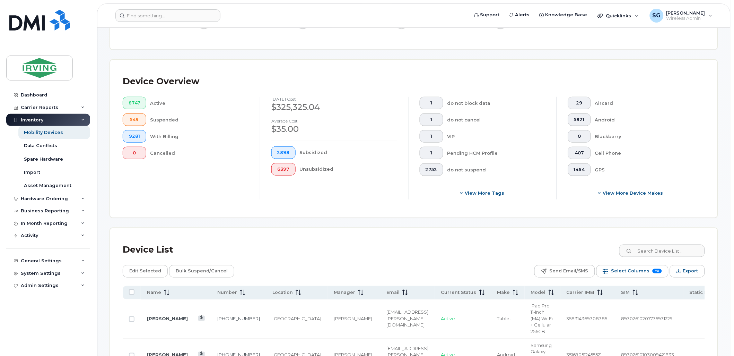
scroll to position [192, 0]
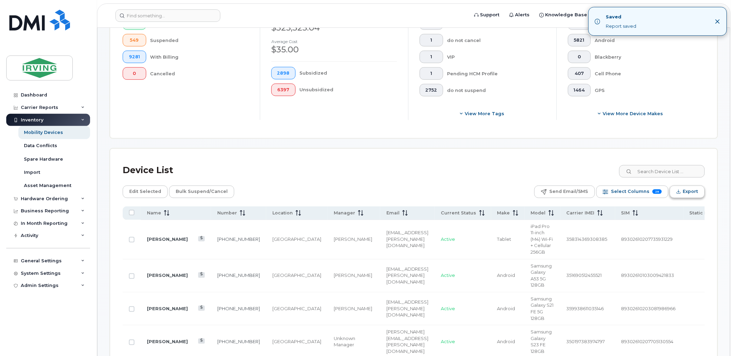
click at [681, 187] on button "Export" at bounding box center [687, 191] width 35 height 12
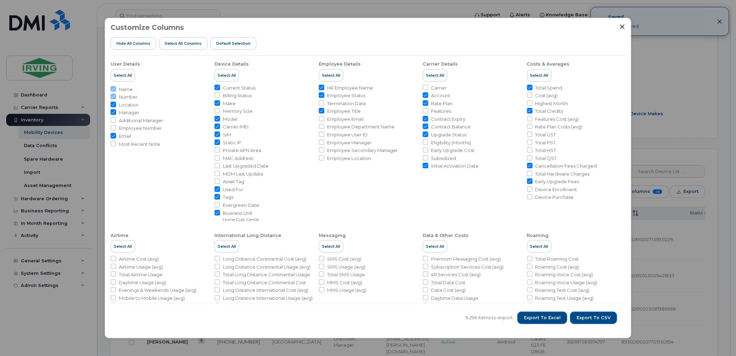
click at [218, 143] on input "Static IP" at bounding box center [218, 142] width 6 height 6
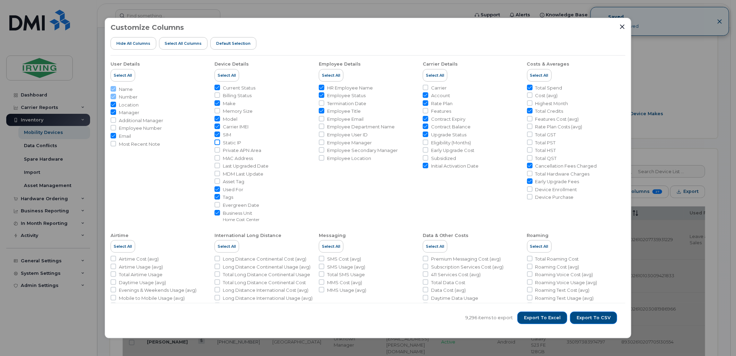
click at [217, 141] on input "Static IP" at bounding box center [218, 142] width 6 height 6
checkbox input "true"
click at [623, 26] on icon "Close" at bounding box center [623, 27] width 6 height 6
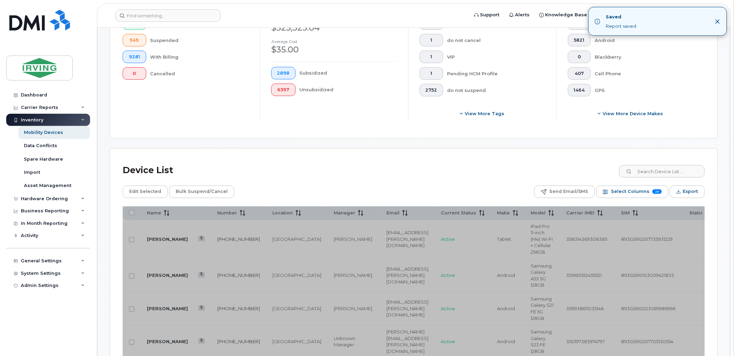
click at [718, 20] on icon "Close" at bounding box center [718, 22] width 6 height 6
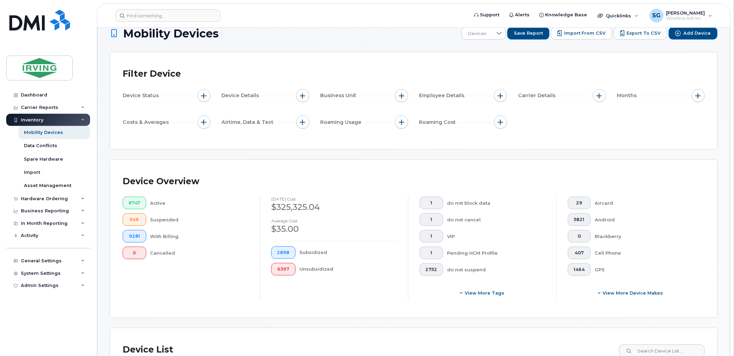
scroll to position [0, 0]
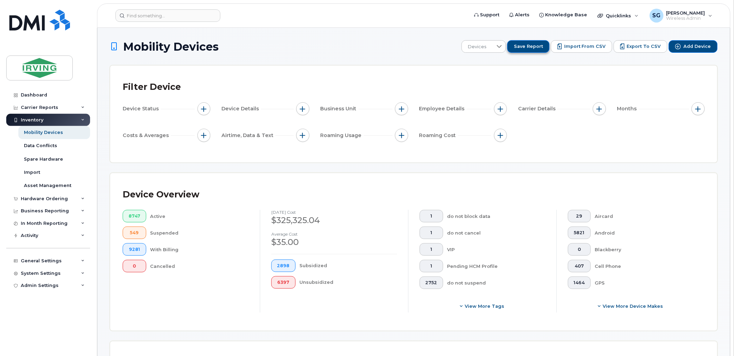
click at [542, 49] on span "Save Report" at bounding box center [528, 46] width 29 height 6
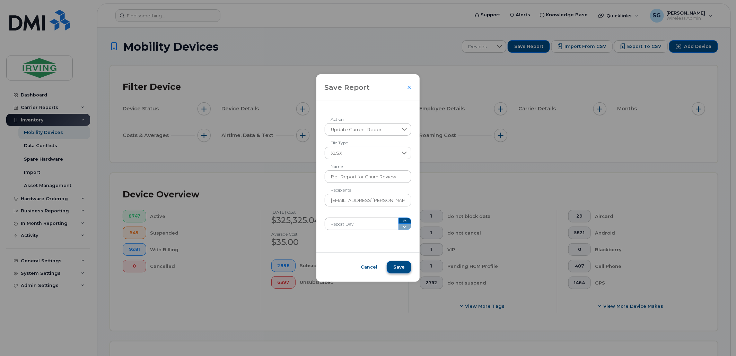
click at [394, 266] on span "Save" at bounding box center [398, 267] width 11 height 6
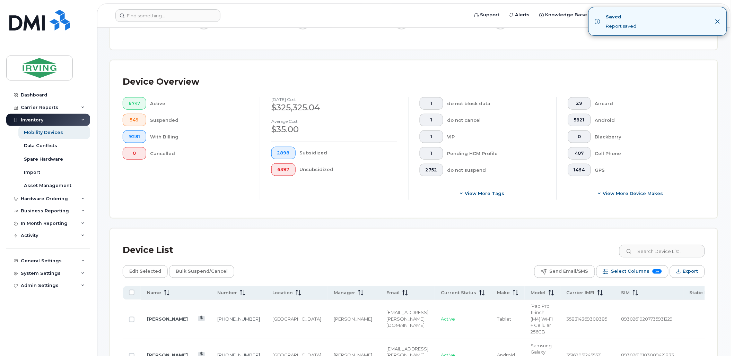
scroll to position [192, 0]
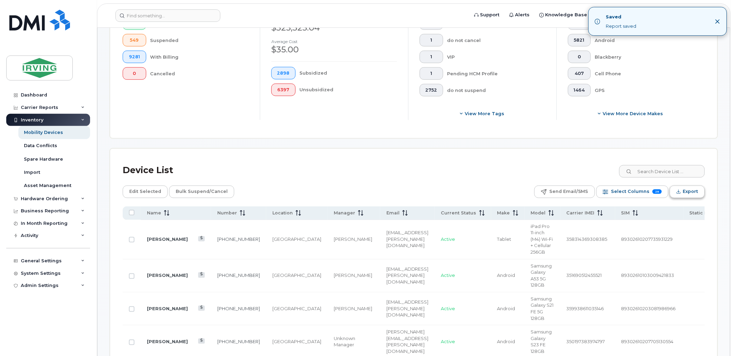
click at [694, 189] on span "Export" at bounding box center [690, 191] width 15 height 10
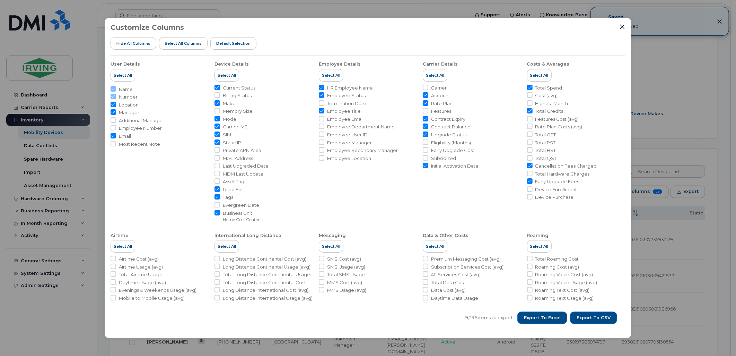
click at [425, 133] on input "Upgrade Status" at bounding box center [426, 134] width 6 height 6
checkbox input "false"
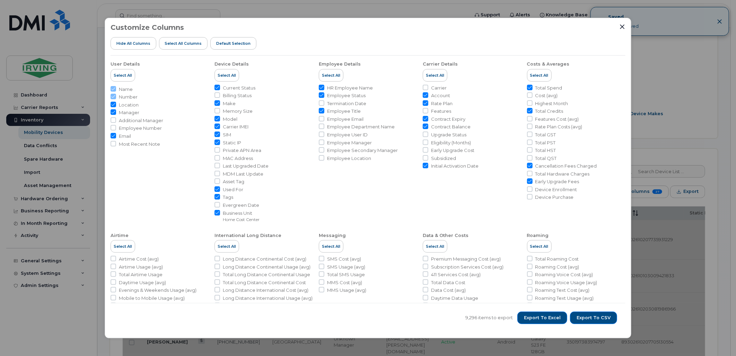
drag, startPoint x: 622, startPoint y: 26, endPoint x: 618, endPoint y: 29, distance: 5.1
click at [623, 26] on icon "Close" at bounding box center [622, 27] width 5 height 5
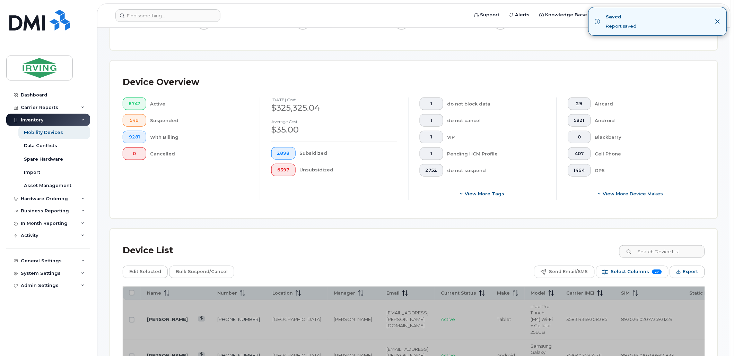
scroll to position [0, 0]
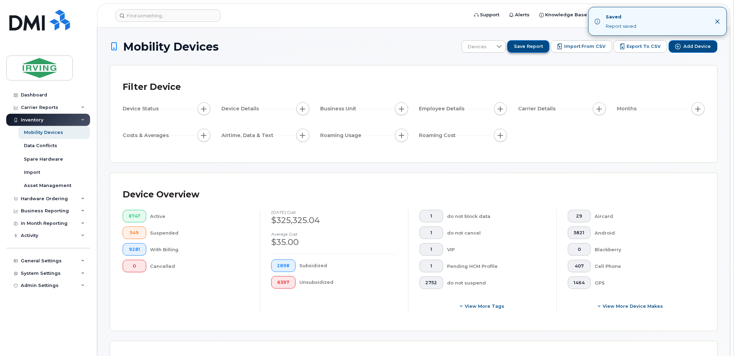
click at [530, 47] on span "Save Report" at bounding box center [528, 46] width 29 height 6
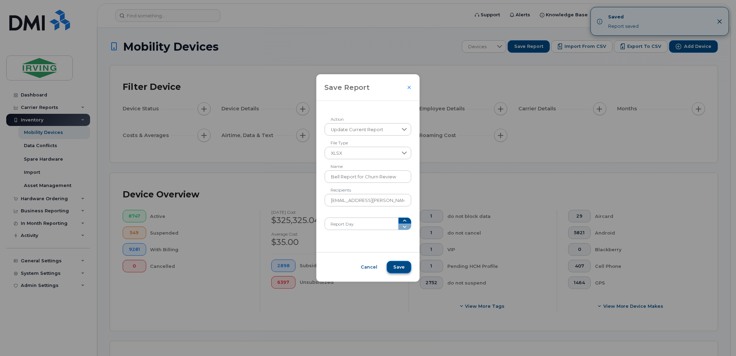
click at [395, 266] on span "Save" at bounding box center [398, 267] width 11 height 6
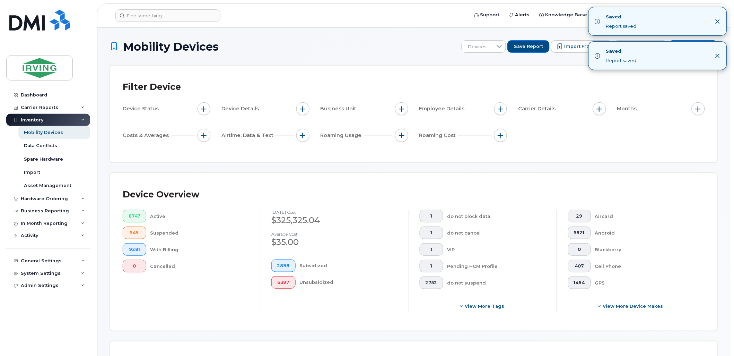
click at [721, 20] on div "Saved Report saved" at bounding box center [658, 21] width 138 height 28
click at [719, 25] on div "Saved Report saved" at bounding box center [658, 21] width 138 height 28
click at [719, 22] on icon "Close" at bounding box center [718, 21] width 5 height 5
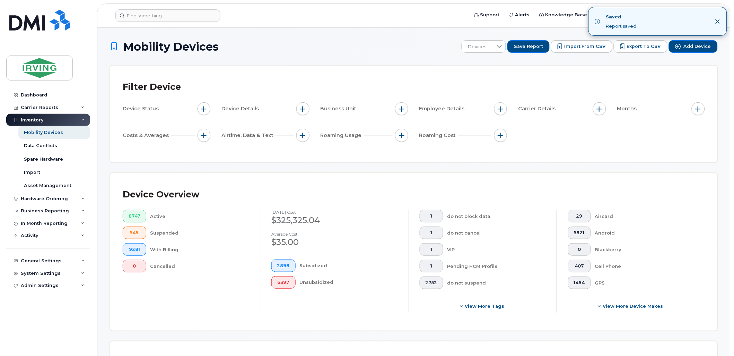
click at [717, 23] on icon "Close" at bounding box center [718, 22] width 6 height 6
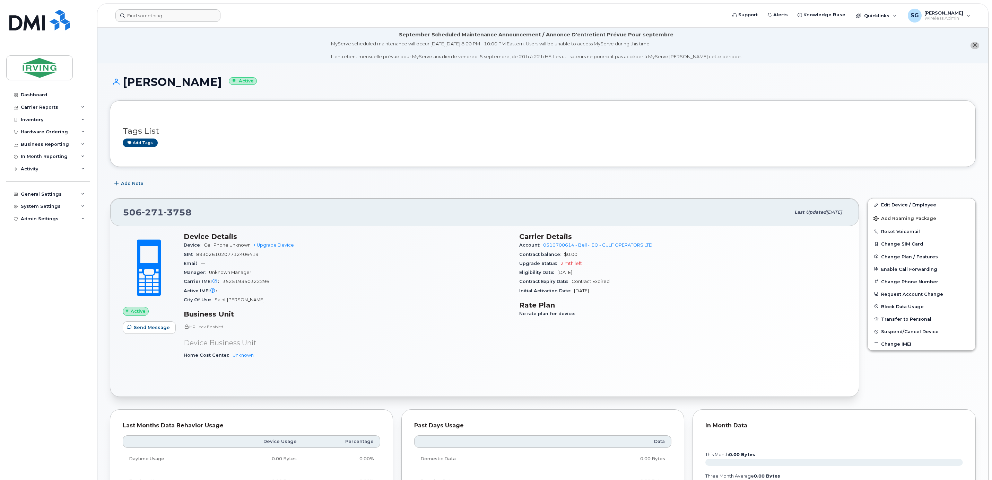
scroll to position [156, 0]
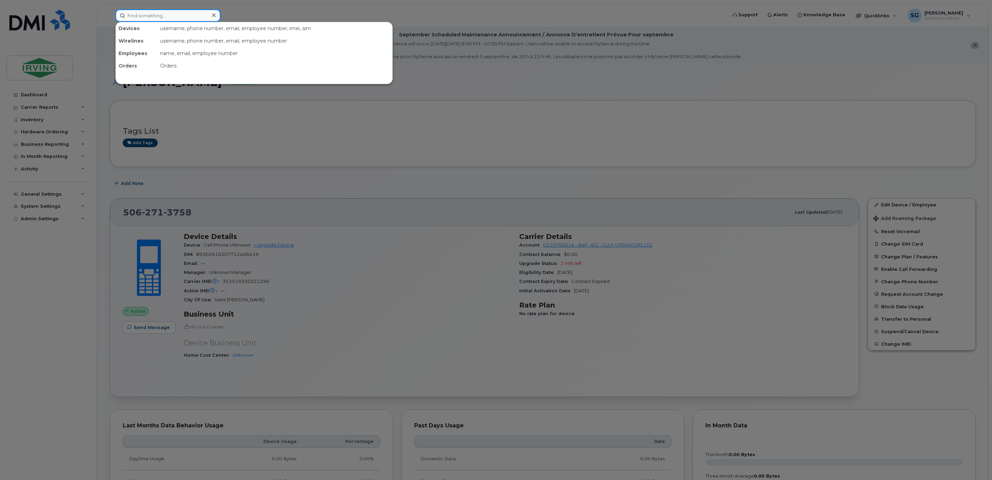
click at [171, 12] on input at bounding box center [167, 15] width 105 height 12
paste input "902 717-6567"
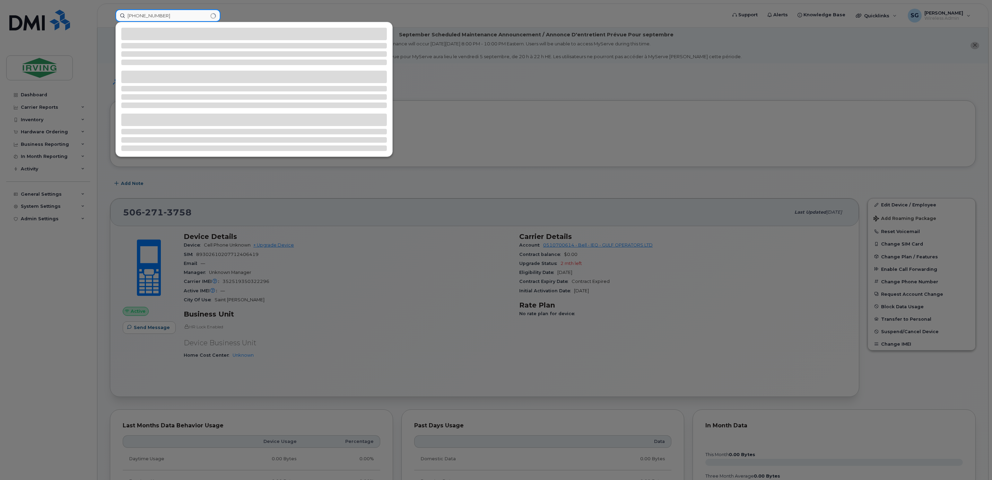
click at [149, 16] on input "902 717-6567" at bounding box center [167, 15] width 105 height 12
click at [141, 17] on input "902 7176567" at bounding box center [167, 15] width 105 height 12
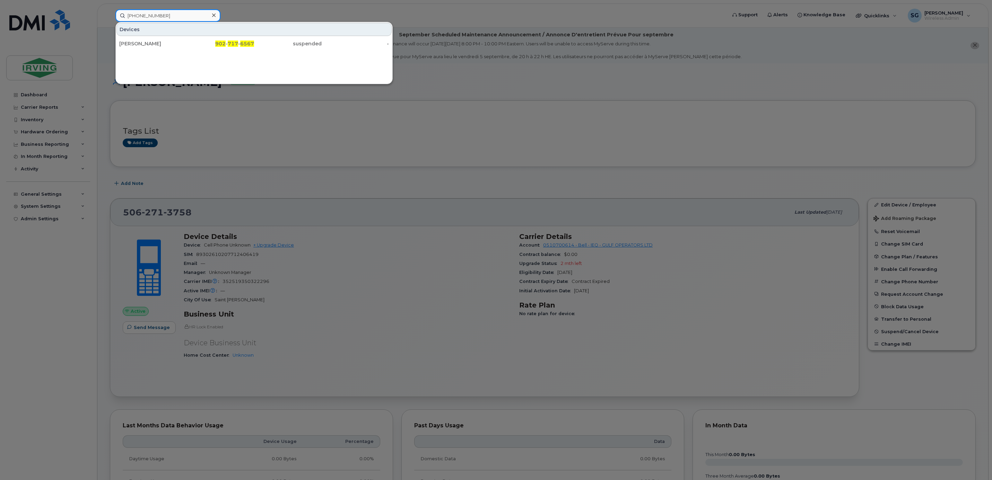
click at [138, 17] on input "902 7176567" at bounding box center [167, 15] width 105 height 12
type input "9027176567"
drag, startPoint x: 151, startPoint y: 43, endPoint x: 190, endPoint y: 95, distance: 65.0
click at [151, 43] on div "Peter Brown" at bounding box center [153, 43] width 68 height 7
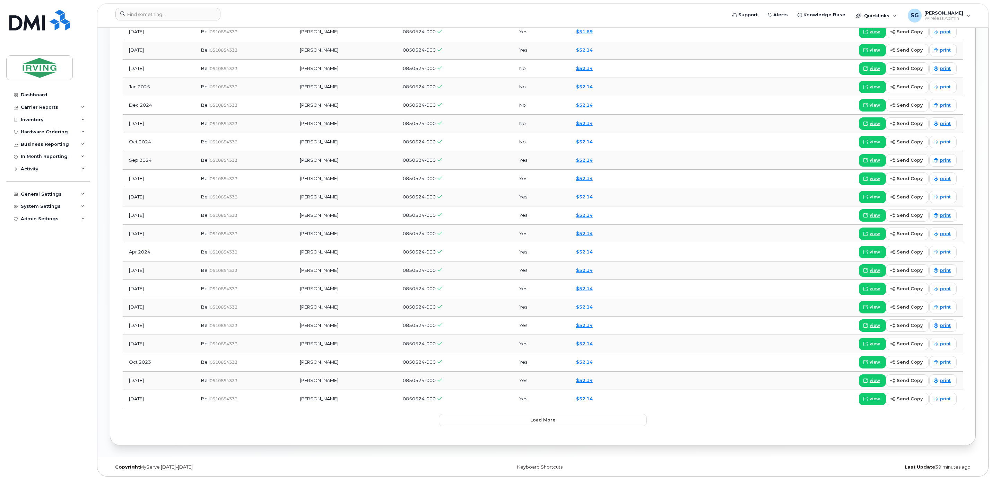
scroll to position [754, 0]
drag, startPoint x: 555, startPoint y: 422, endPoint x: 559, endPoint y: 419, distance: 5.6
click at [555, 422] on span "Load more" at bounding box center [542, 420] width 25 height 7
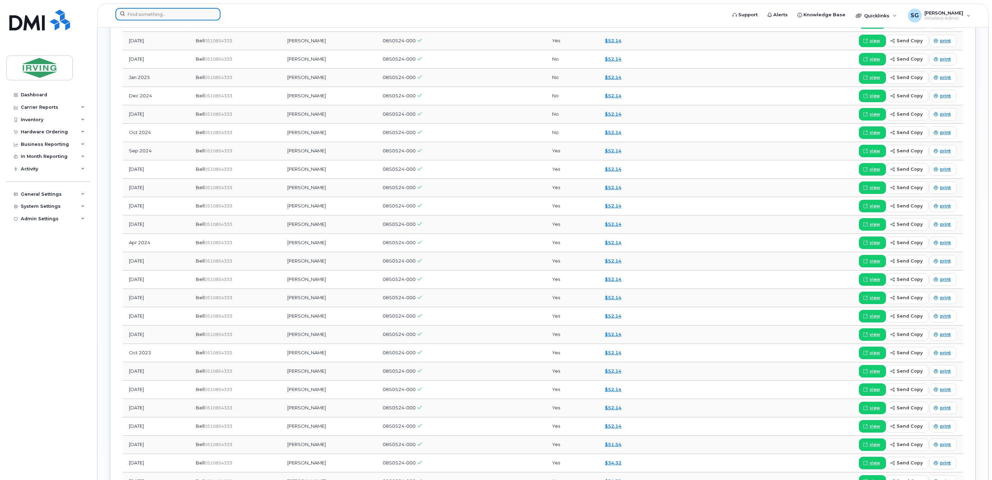
click at [149, 14] on input at bounding box center [167, 14] width 105 height 12
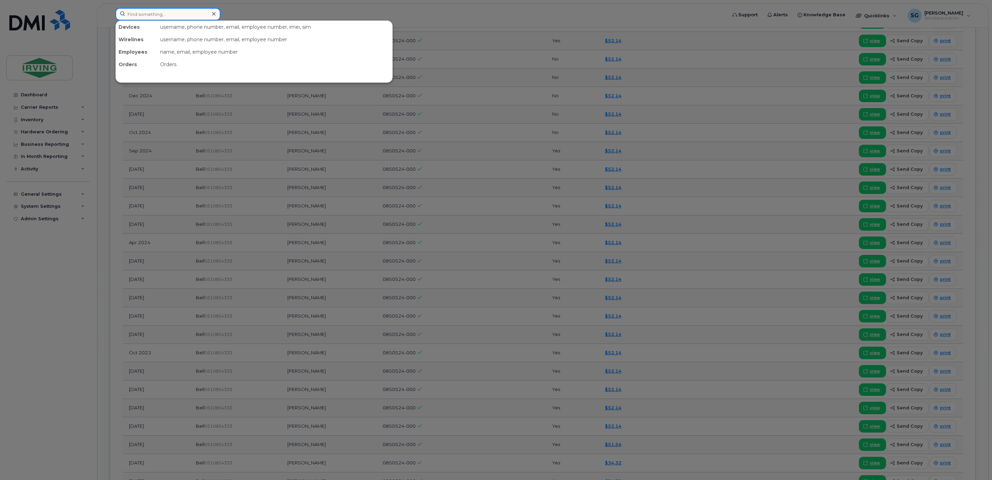
paste input "9028537663"
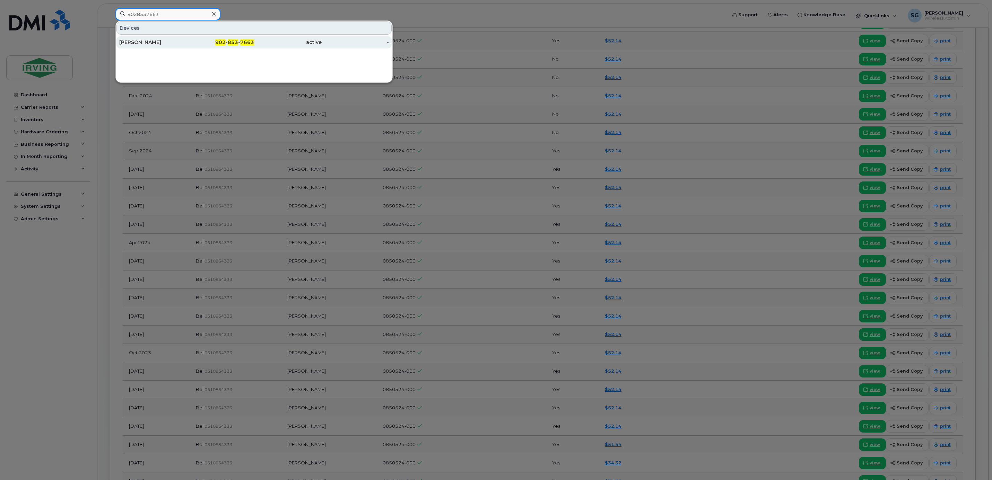
type input "9028537663"
click at [152, 41] on div "Sandra Pitre" at bounding box center [153, 42] width 68 height 7
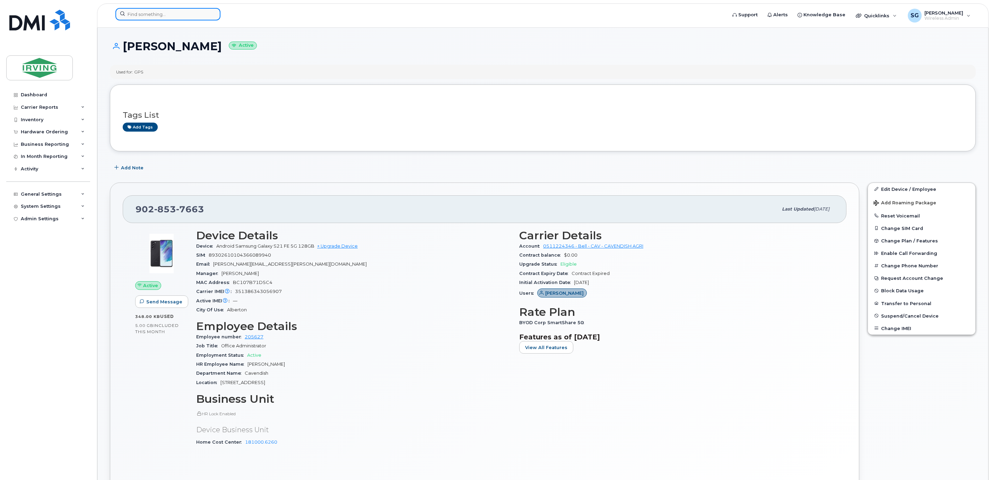
click at [154, 15] on input at bounding box center [167, 14] width 105 height 12
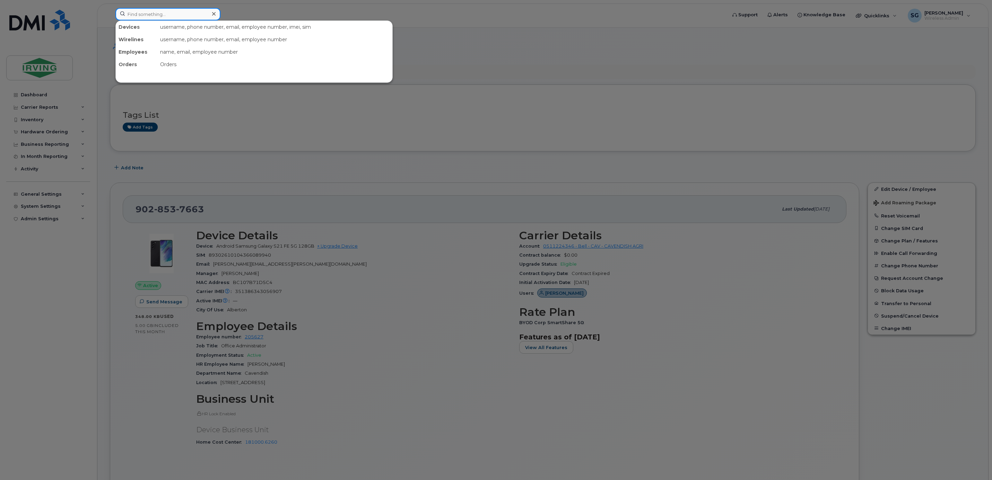
paste input "5063497329"
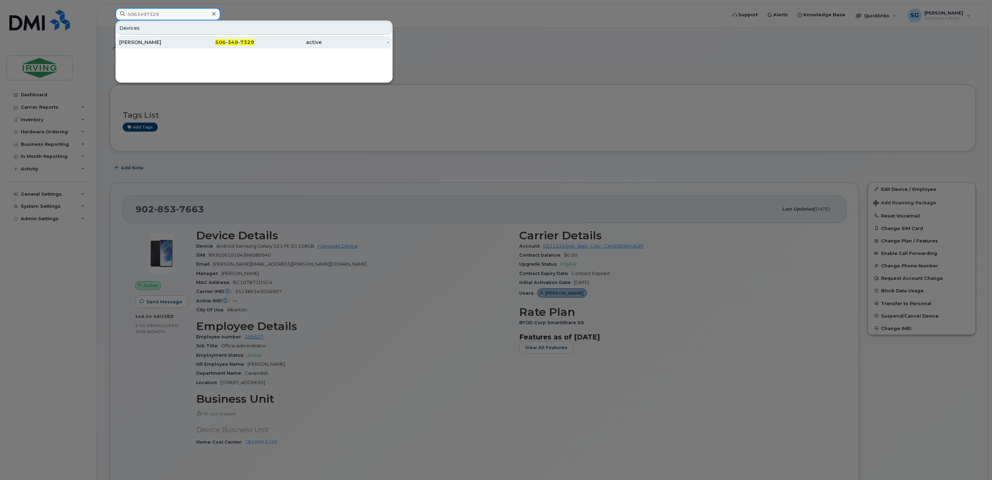
type input "5063497329"
click at [160, 44] on div "[PERSON_NAME]" at bounding box center [153, 42] width 68 height 7
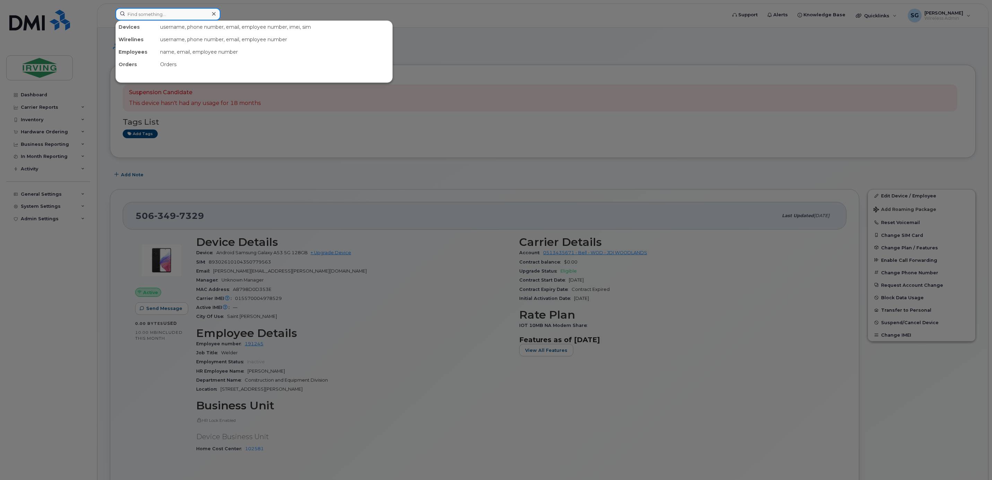
click at [175, 18] on input at bounding box center [167, 14] width 105 height 12
paste input "5063655817"
type input "5063655817"
drag, startPoint x: 141, startPoint y: 39, endPoint x: 304, endPoint y: 122, distance: 182.1
click at [141, 39] on div "[PERSON_NAME]" at bounding box center [153, 42] width 68 height 12
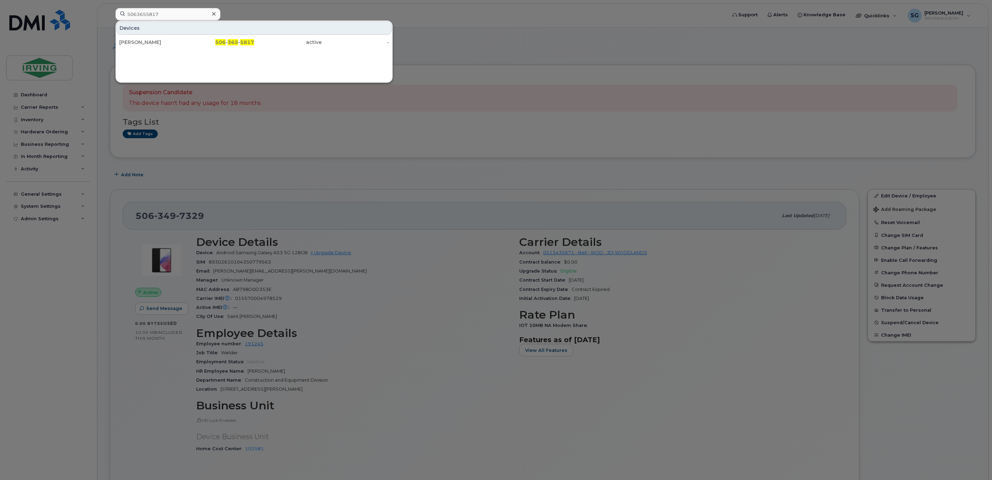
drag, startPoint x: 157, startPoint y: 42, endPoint x: 362, endPoint y: 137, distance: 225.9
click at [157, 42] on div "[PERSON_NAME]" at bounding box center [153, 42] width 68 height 7
